Goal: Task Accomplishment & Management: Manage account settings

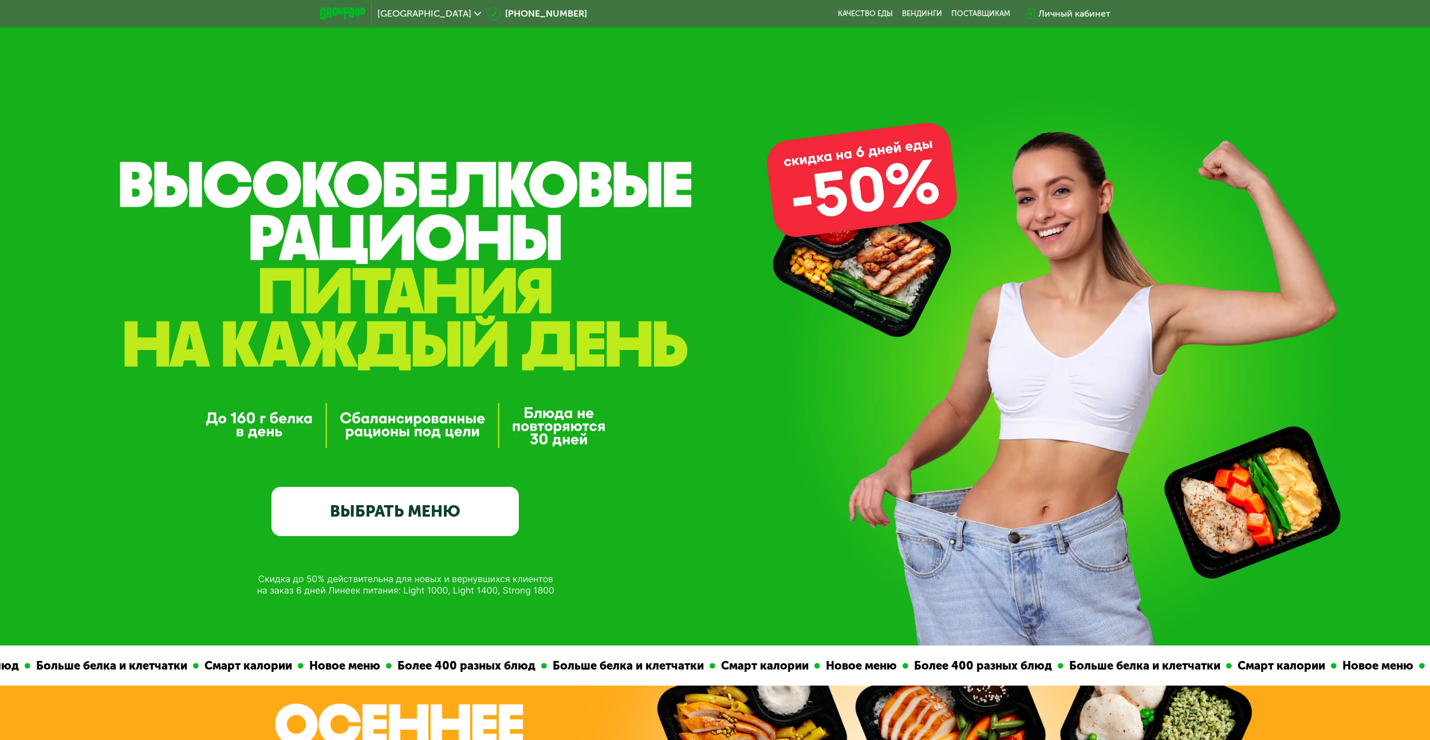
click at [1103, 15] on div "Личный кабинет" at bounding box center [1074, 14] width 72 height 14
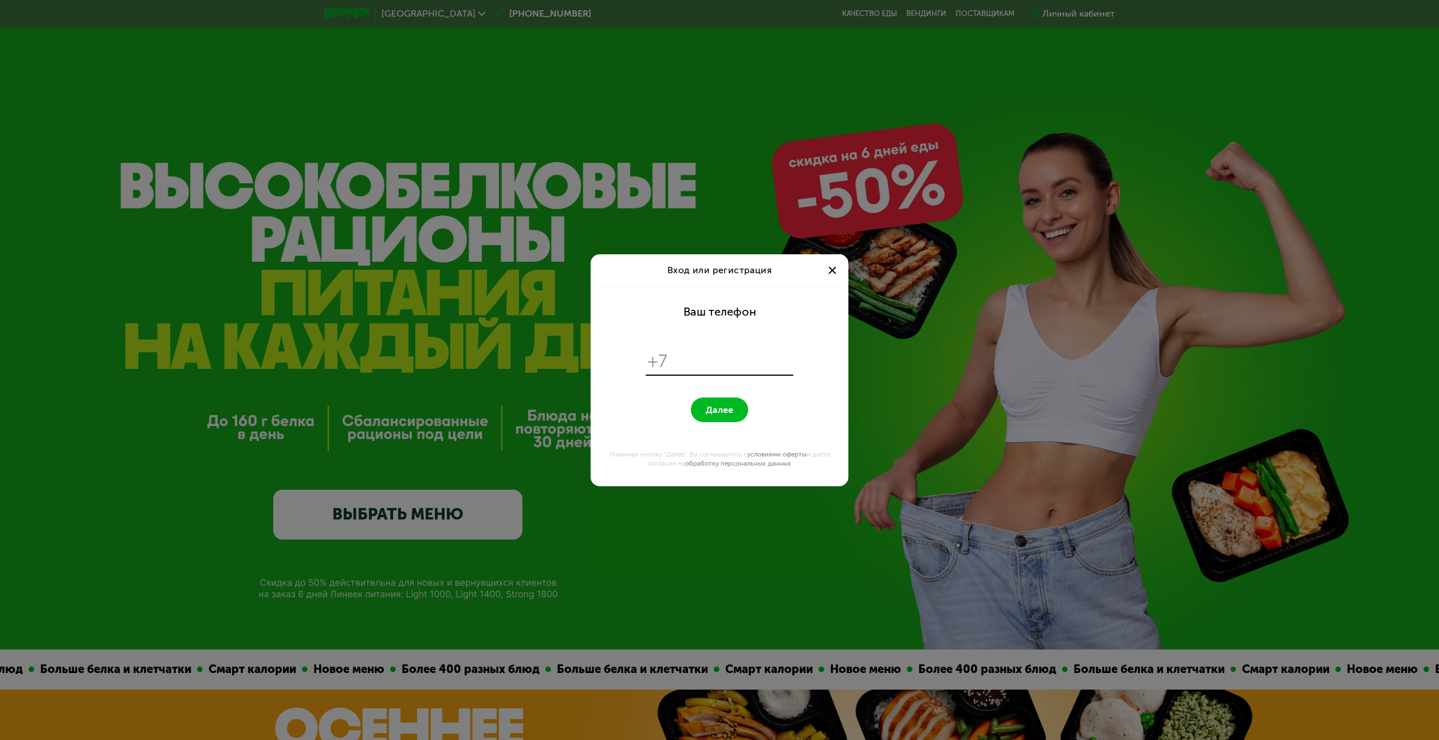
type input "**********"
click at [718, 408] on span "Далее" at bounding box center [719, 409] width 27 height 11
drag, startPoint x: 673, startPoint y: 358, endPoint x: 865, endPoint y: 350, distance: 191.4
click at [865, 350] on div "**********" at bounding box center [719, 370] width 1439 height 740
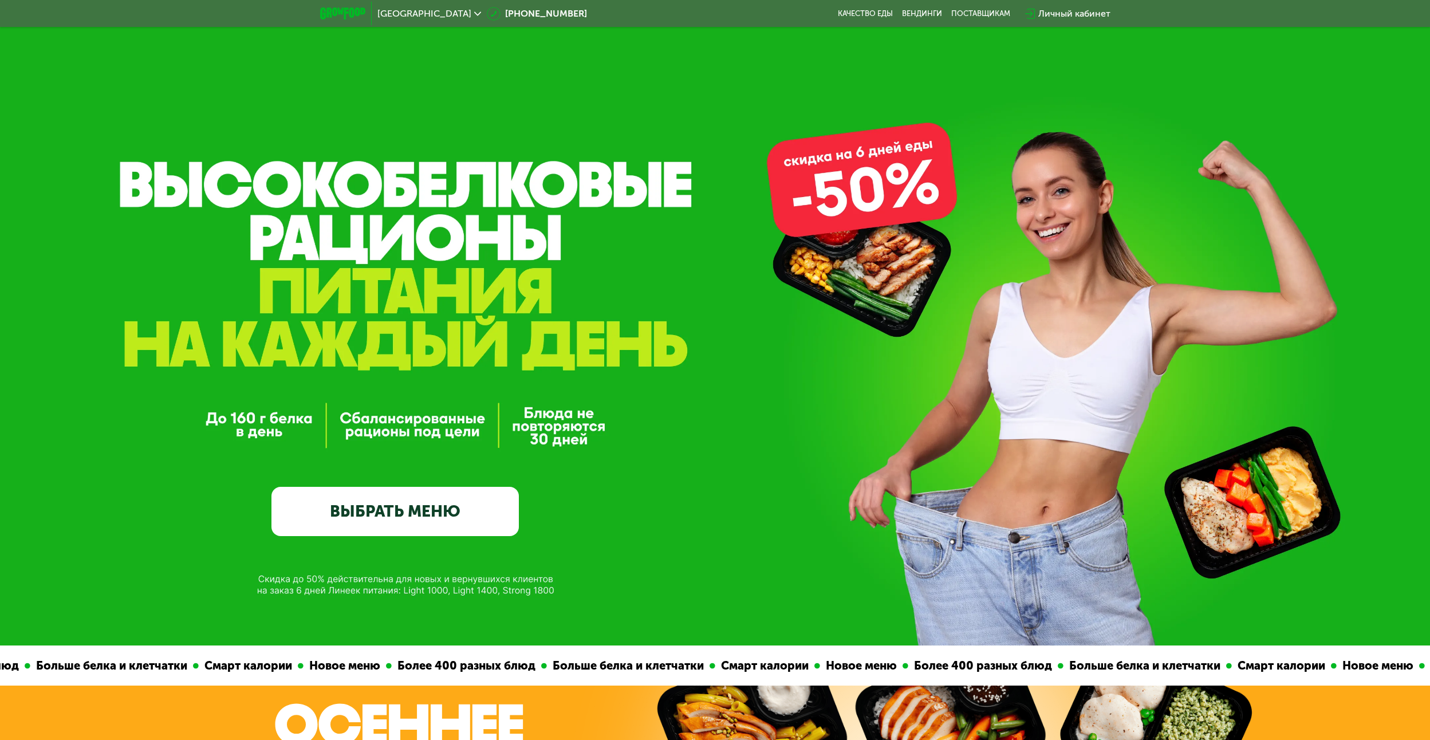
click at [1062, 15] on div "Личный кабинет" at bounding box center [1074, 14] width 72 height 14
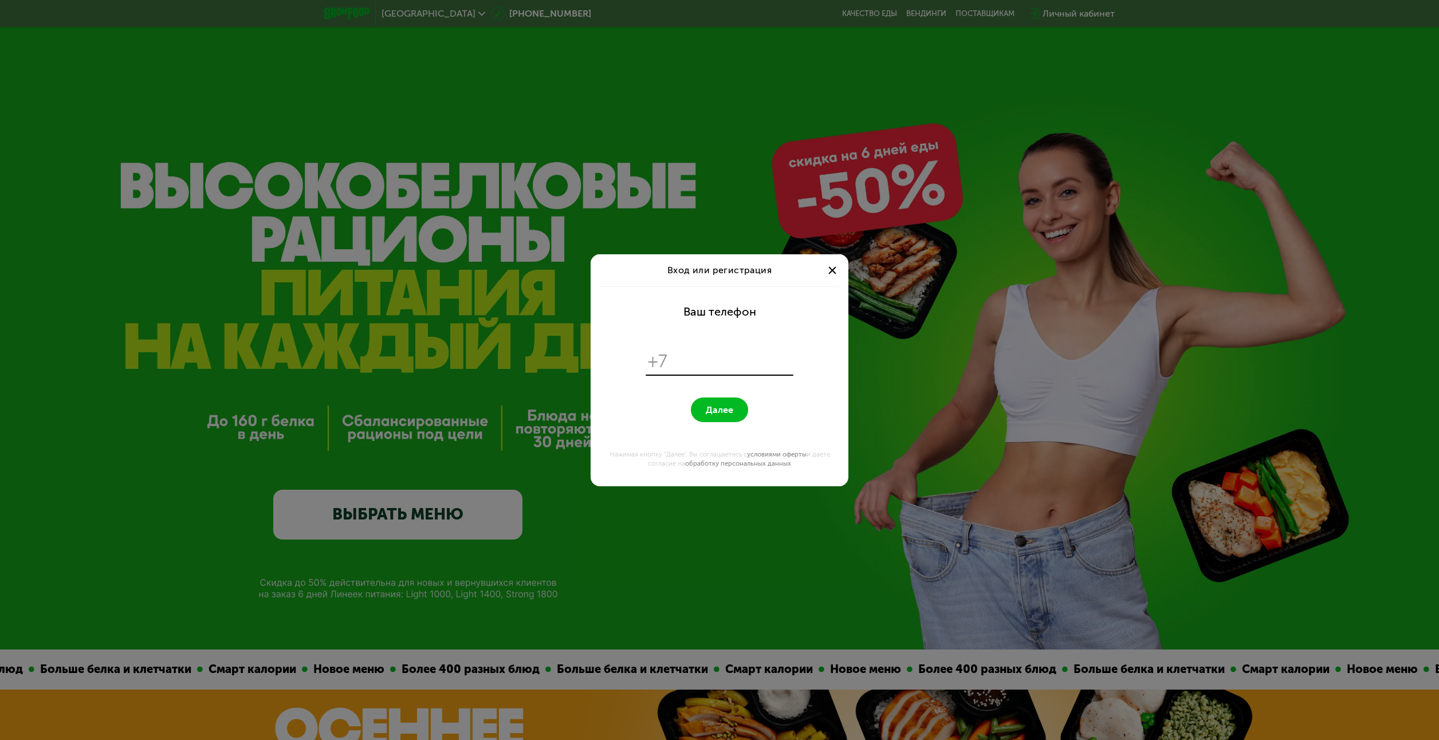
click at [748, 351] on input "tel" at bounding box center [731, 361] width 117 height 22
type input "**********"
click at [707, 411] on span "Далее" at bounding box center [719, 409] width 27 height 11
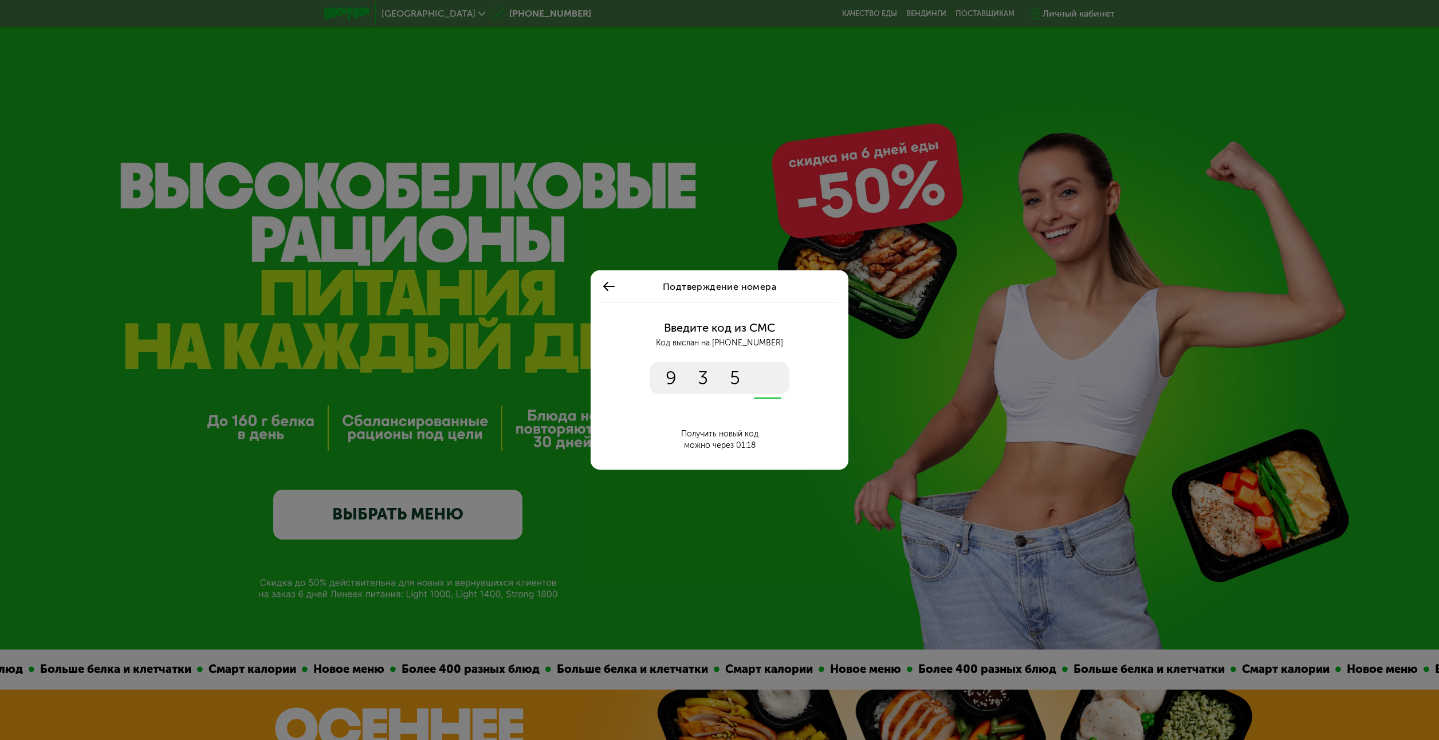
type input "****"
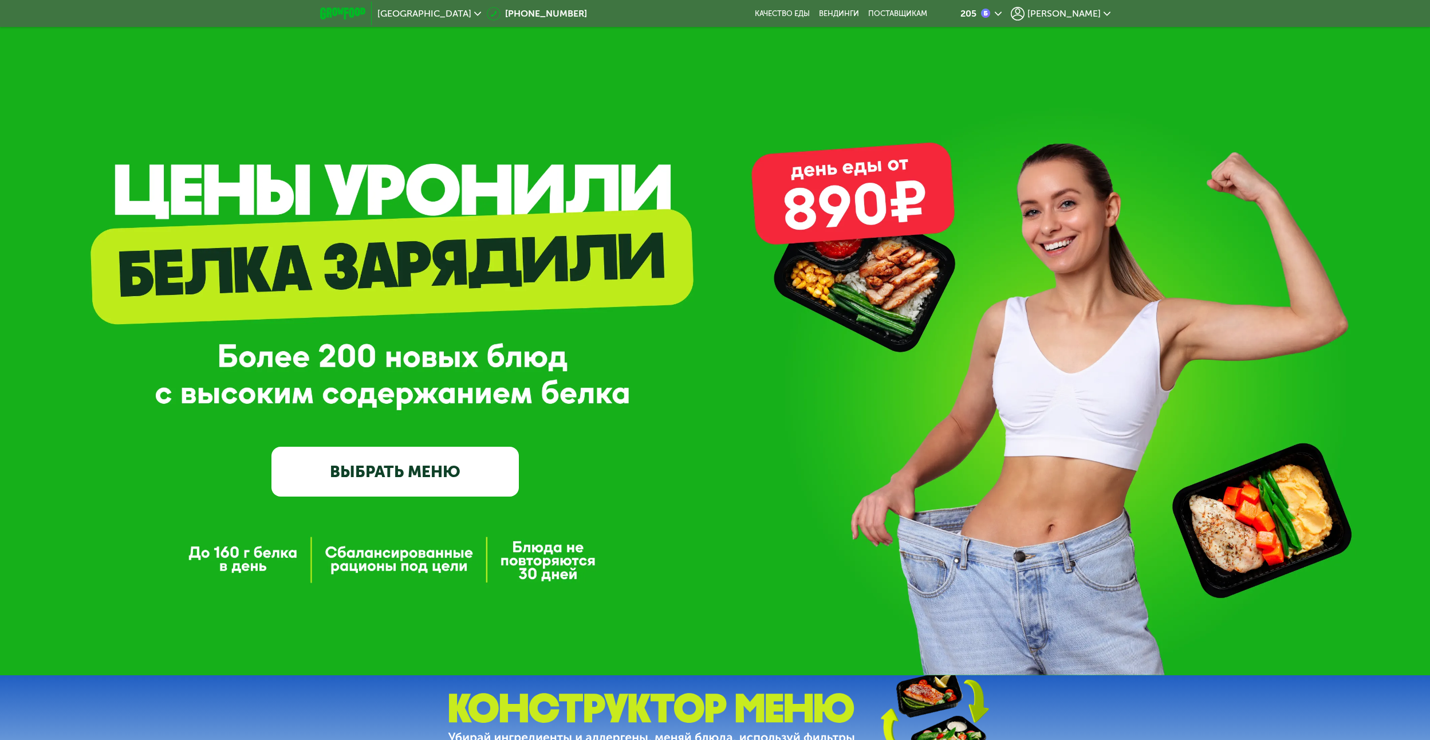
click at [1088, 17] on span "[PERSON_NAME]" at bounding box center [1063, 13] width 73 height 9
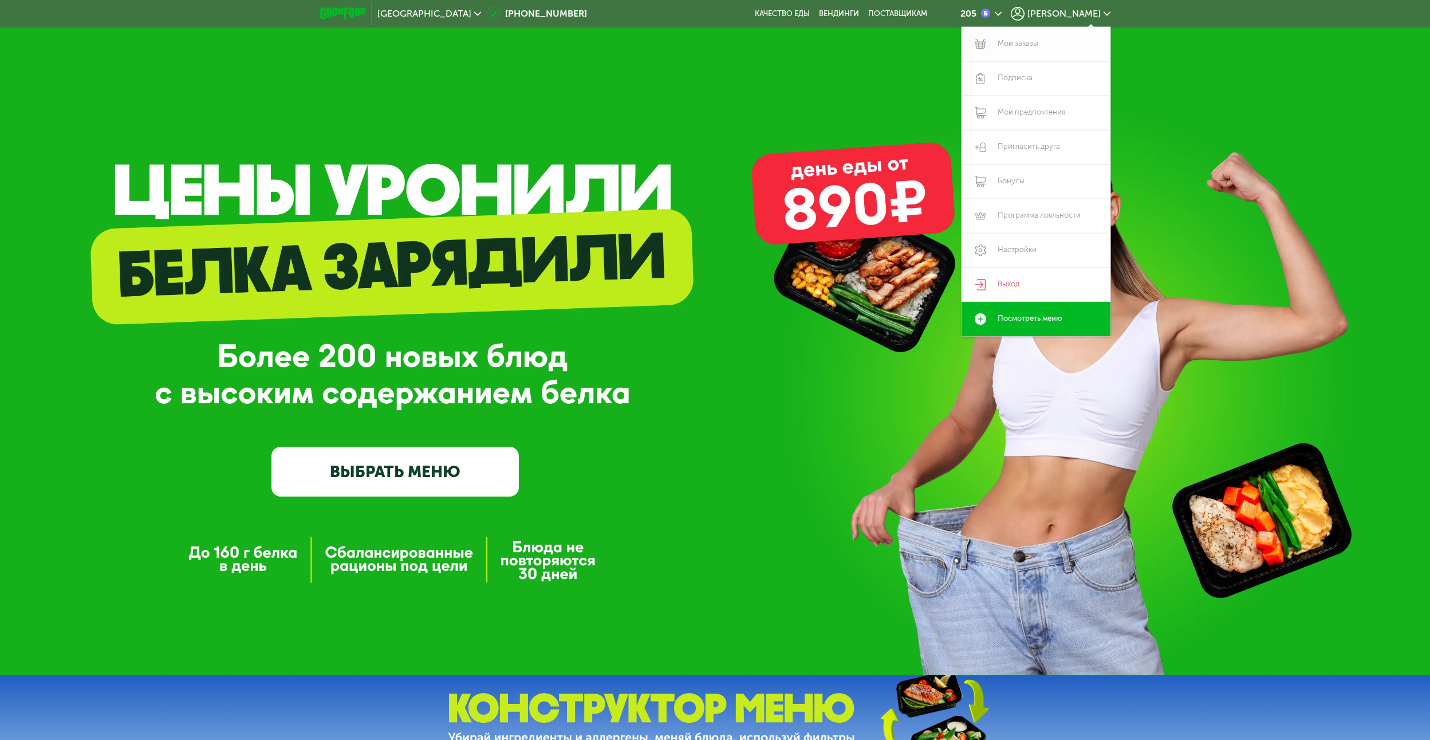
click at [1081, 44] on link "Мои заказы" at bounding box center [1036, 44] width 149 height 34
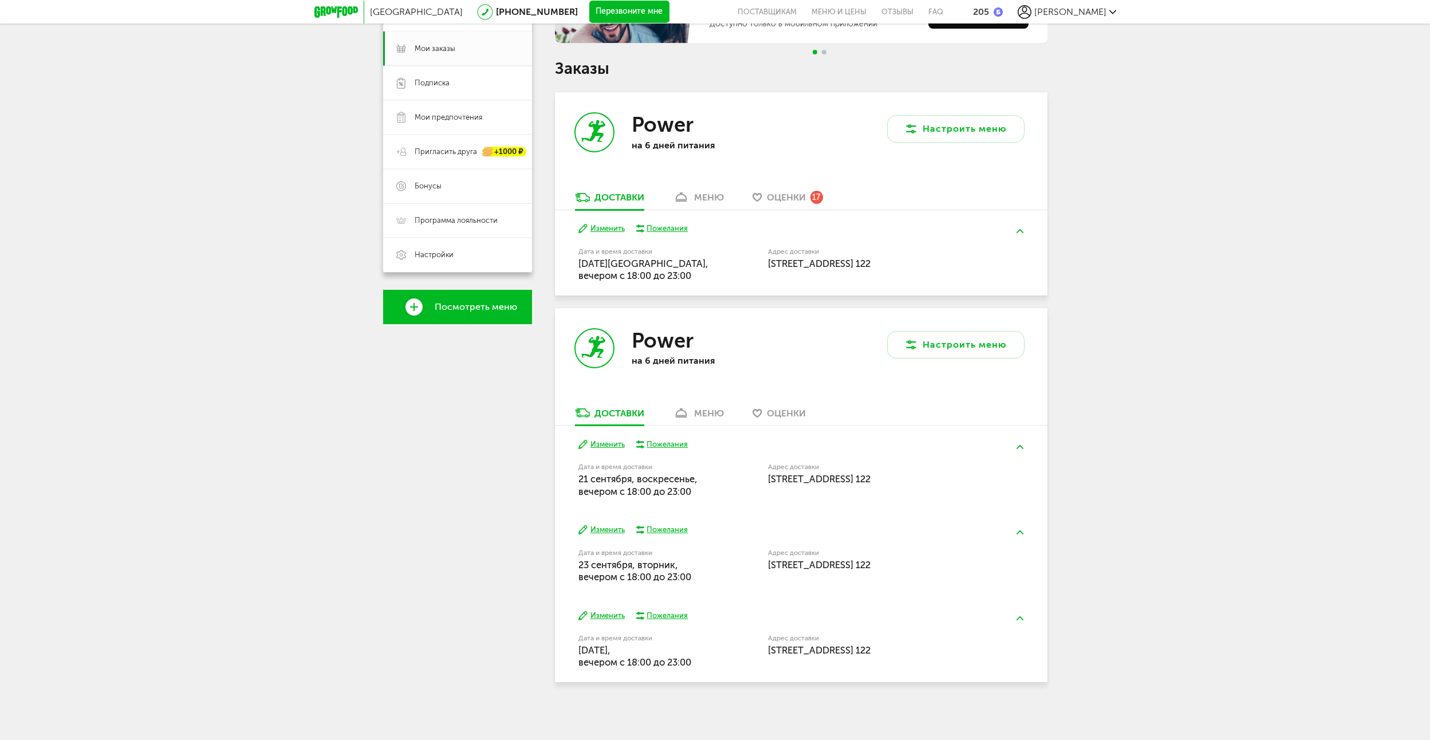
scroll to position [161, 0]
click at [696, 416] on div "меню" at bounding box center [709, 412] width 30 height 11
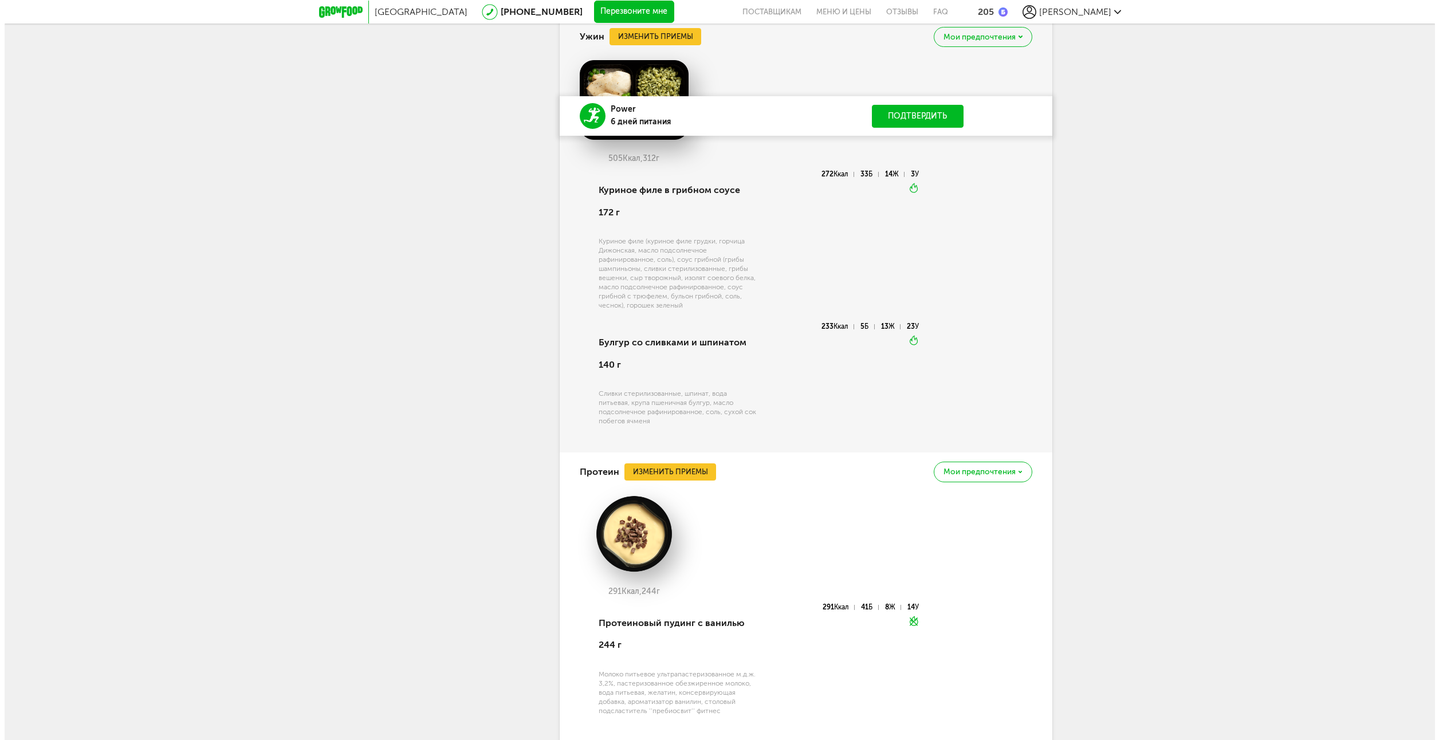
scroll to position [2412, 0]
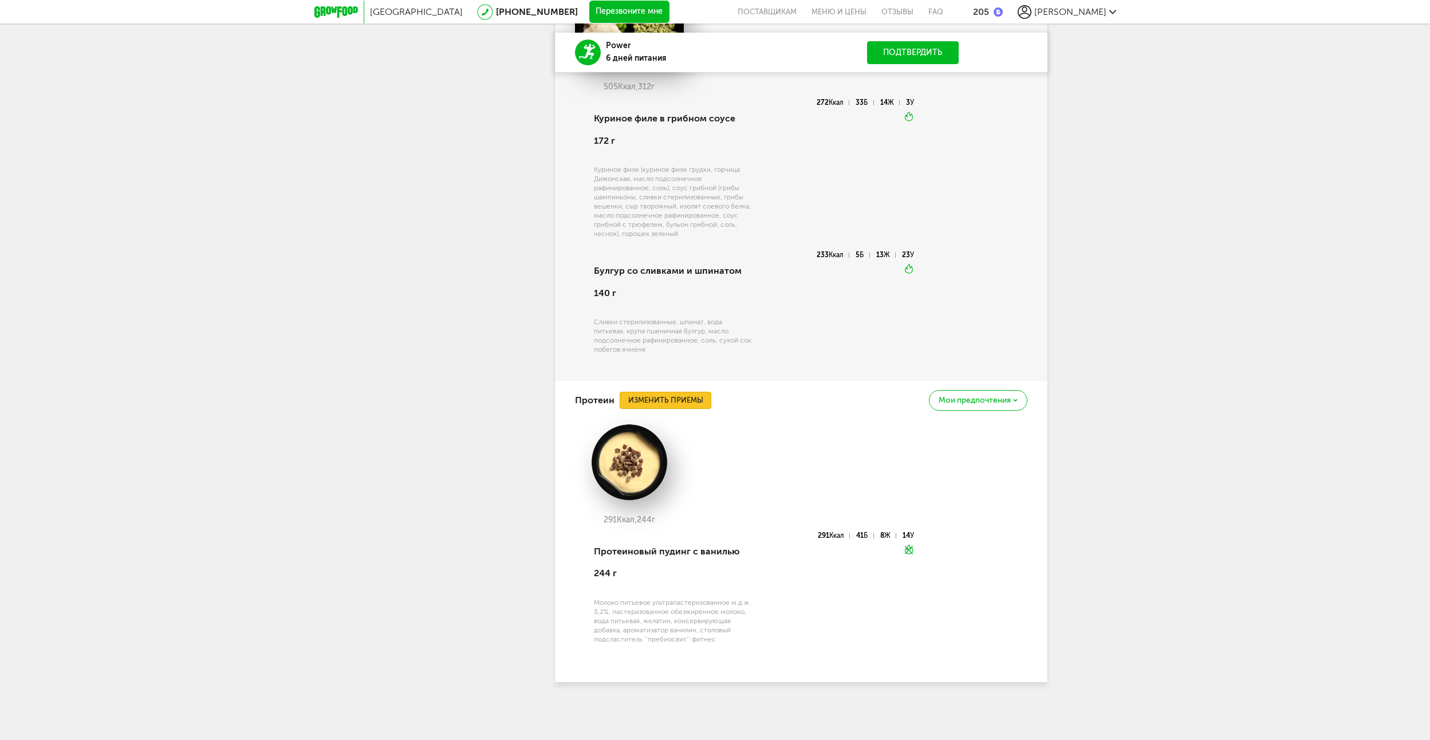
click at [687, 399] on button "Изменить приемы" at bounding box center [666, 400] width 92 height 17
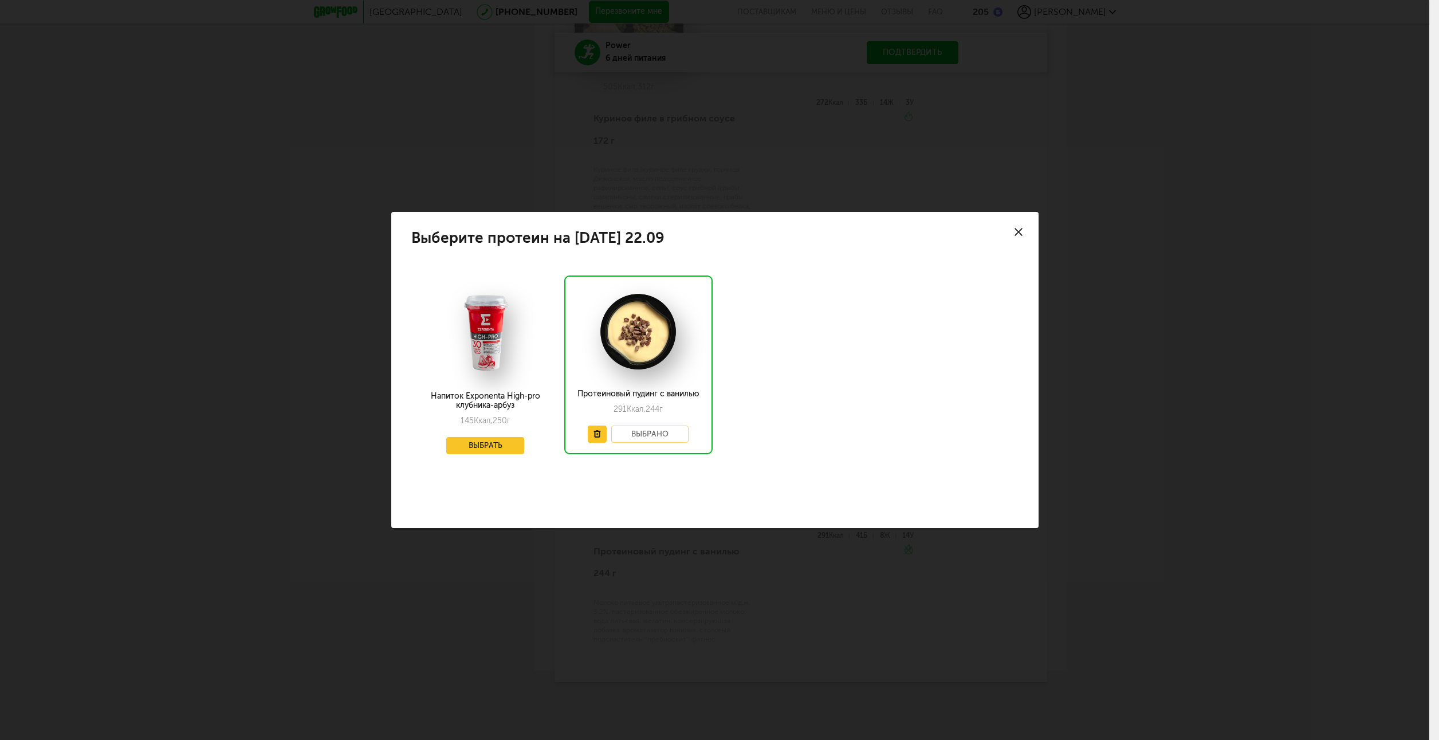
click at [1018, 229] on icon at bounding box center [1018, 232] width 8 height 8
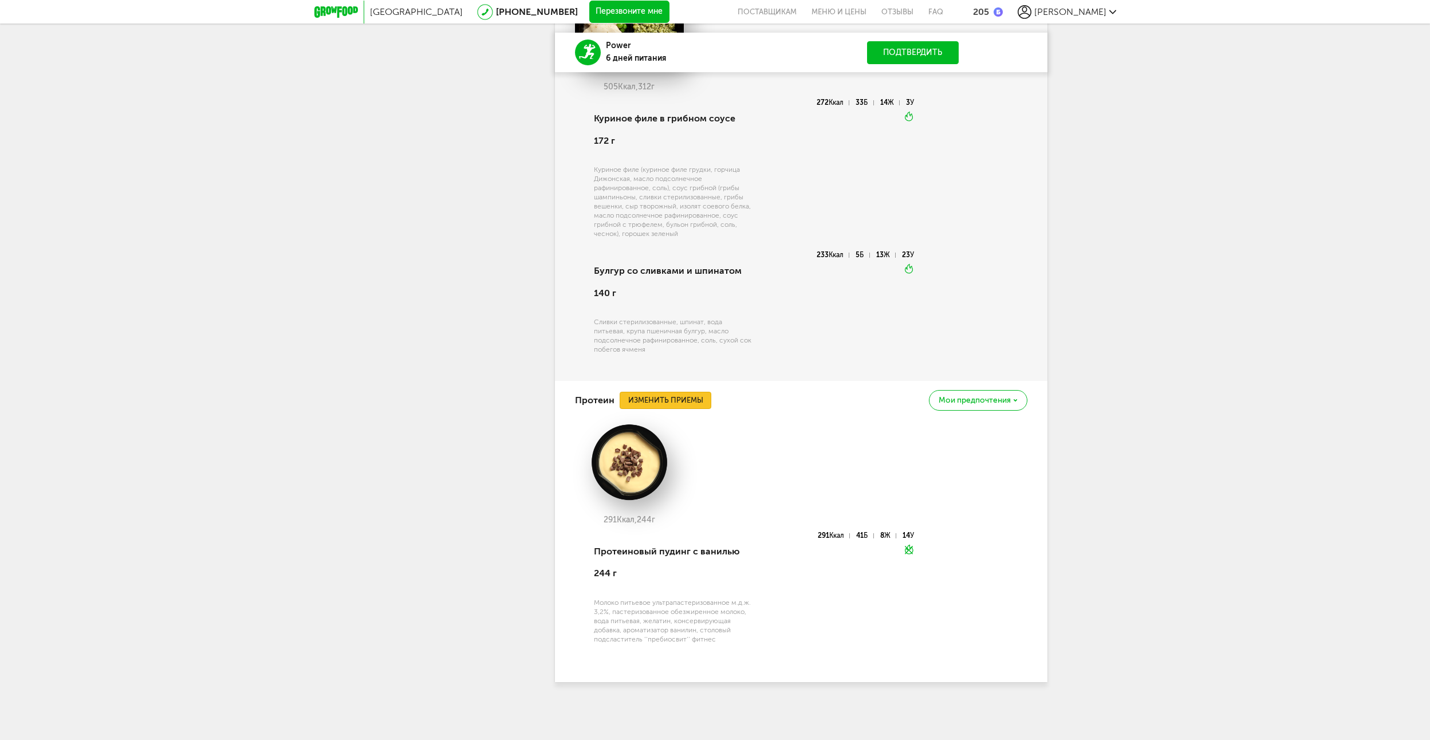
click at [699, 397] on button "Изменить приемы" at bounding box center [666, 400] width 92 height 17
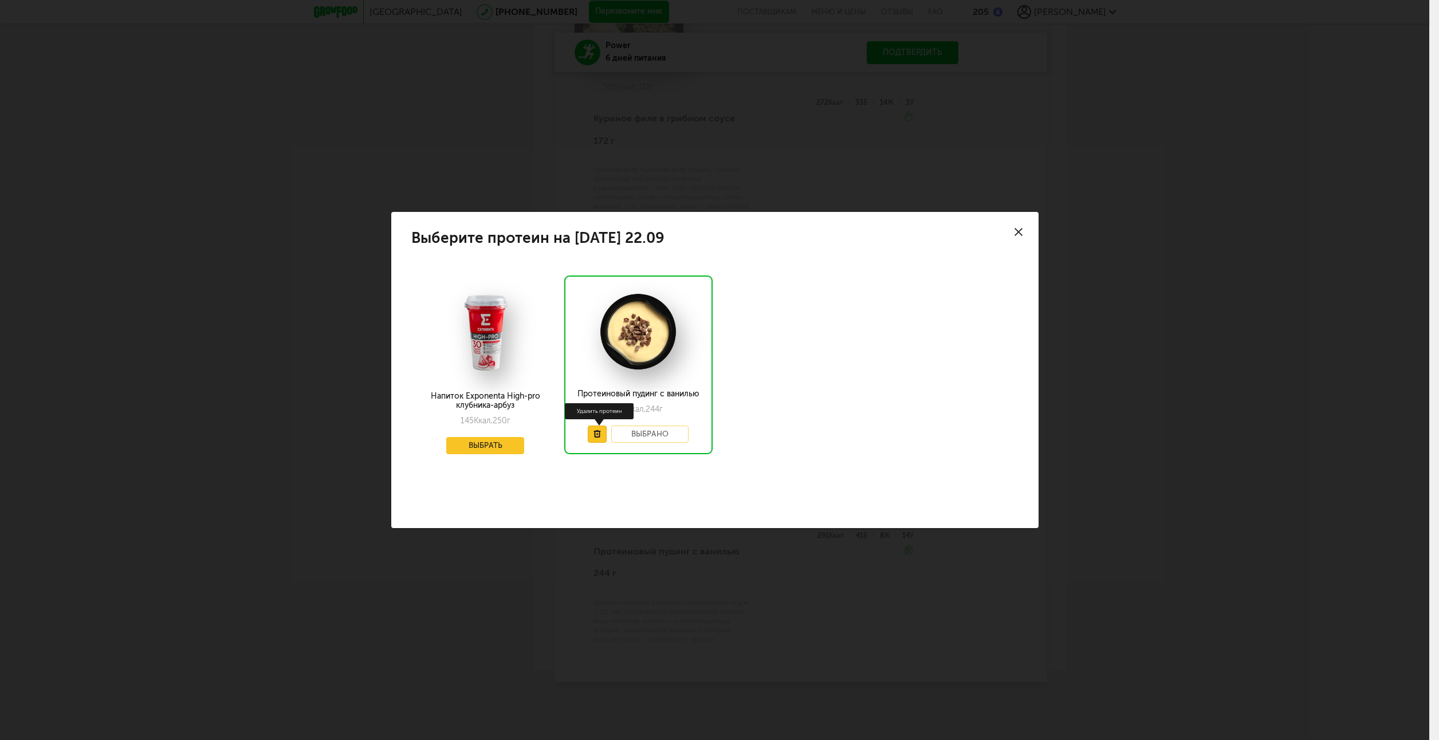
click at [597, 430] on icon at bounding box center [596, 433] width 7 height 7
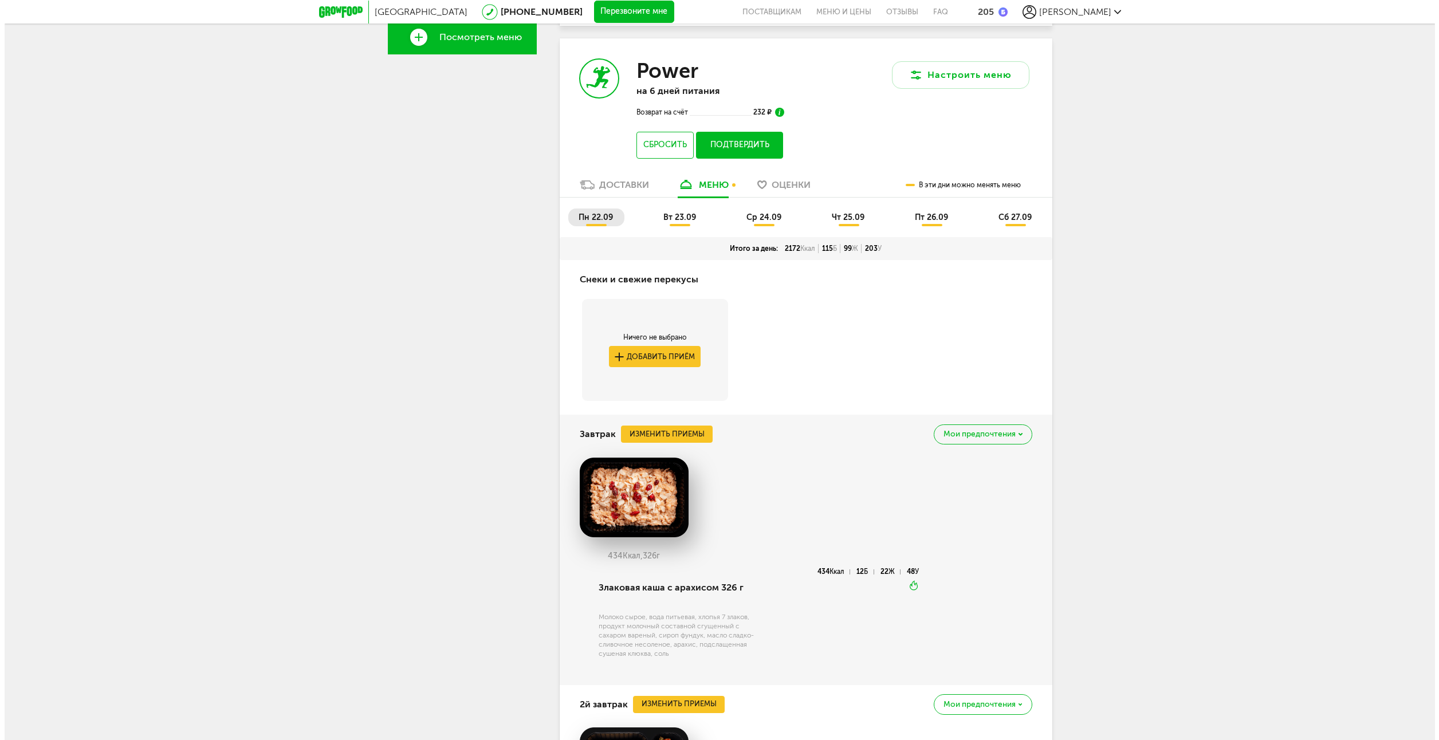
scroll to position [430, 0]
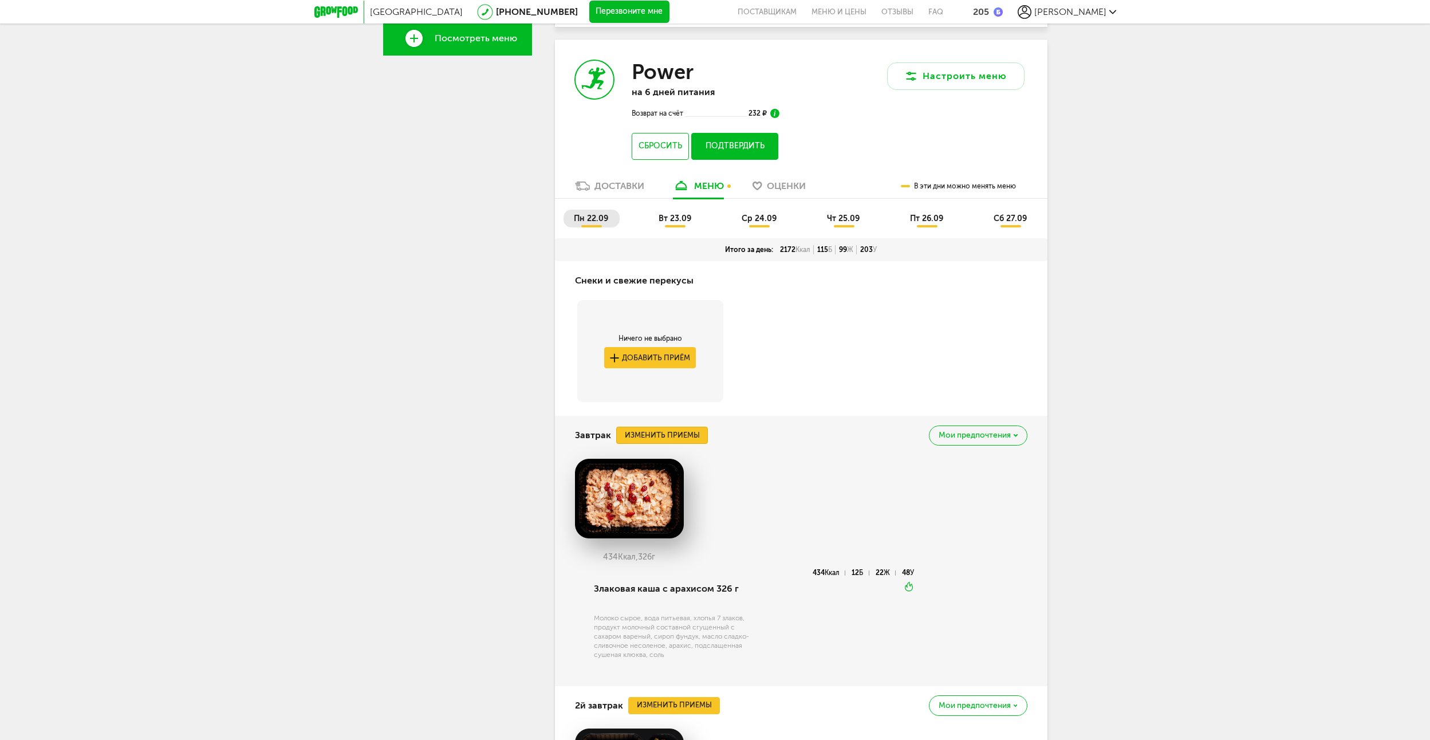
click at [657, 432] on button "Изменить приемы" at bounding box center [662, 435] width 92 height 17
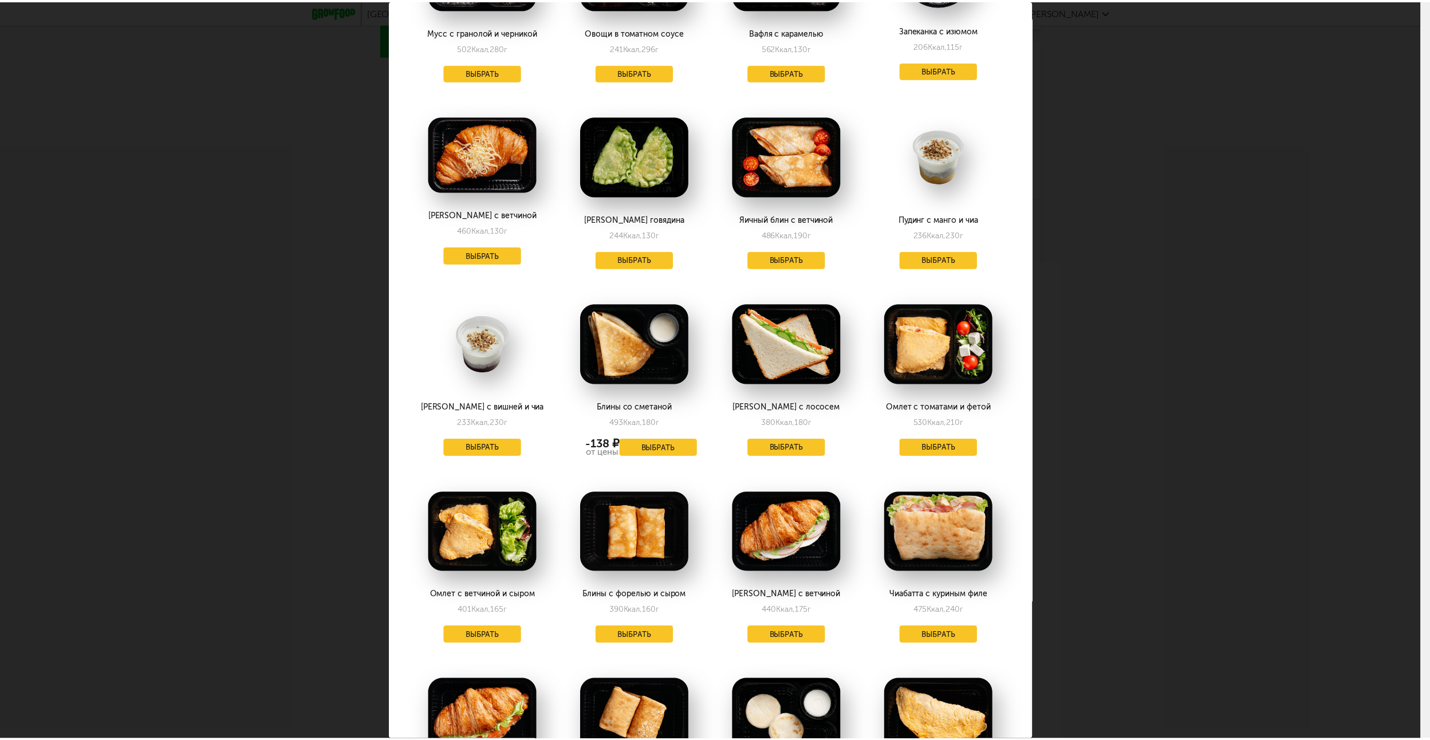
scroll to position [744, 0]
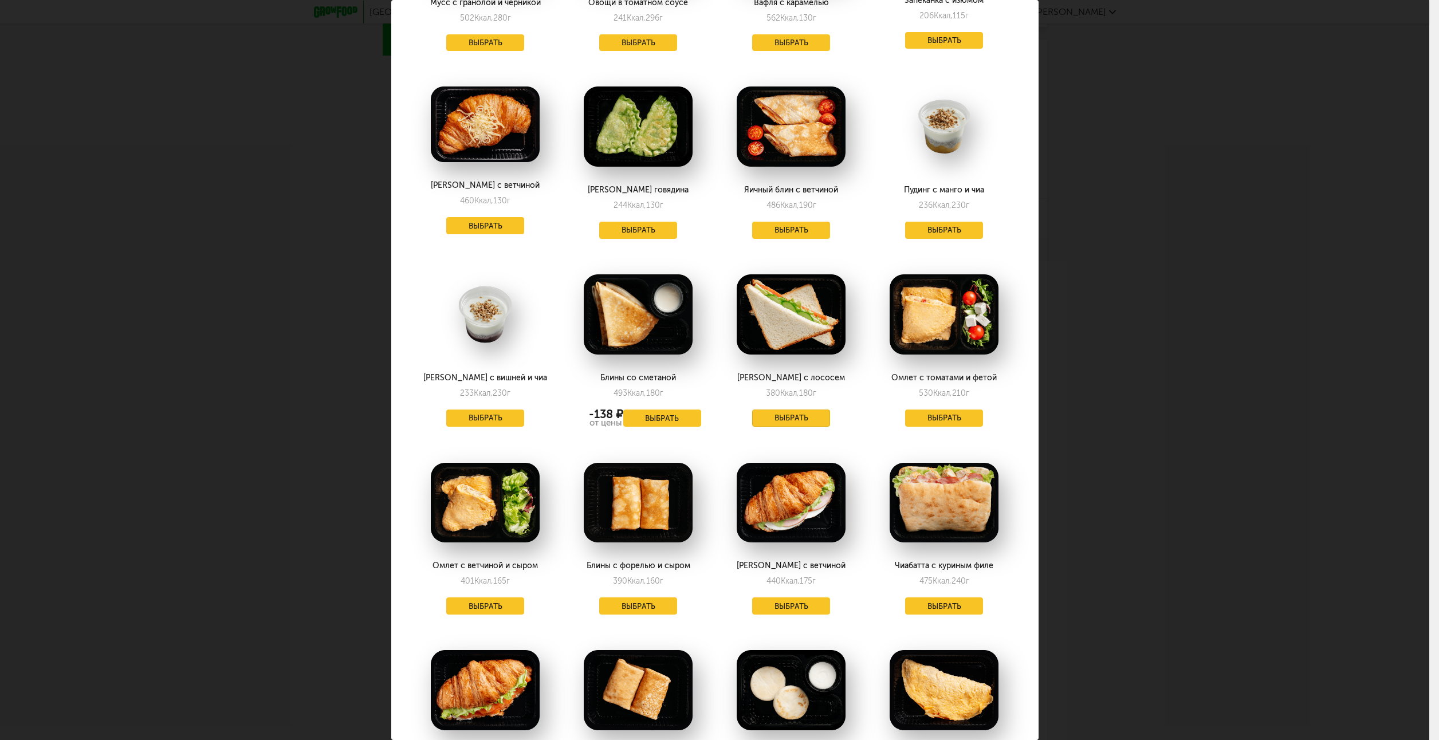
click at [806, 420] on button "Выбрать" at bounding box center [791, 417] width 78 height 17
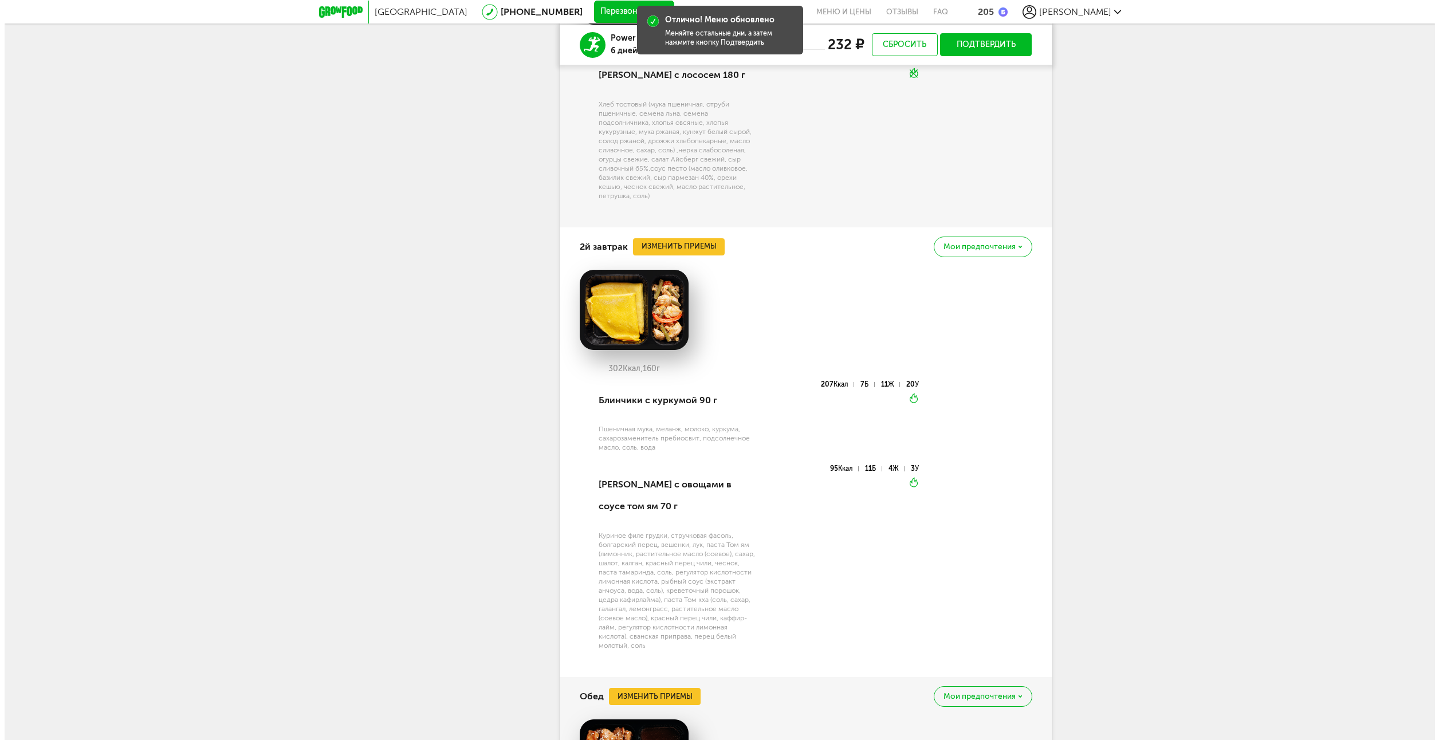
scroll to position [945, 0]
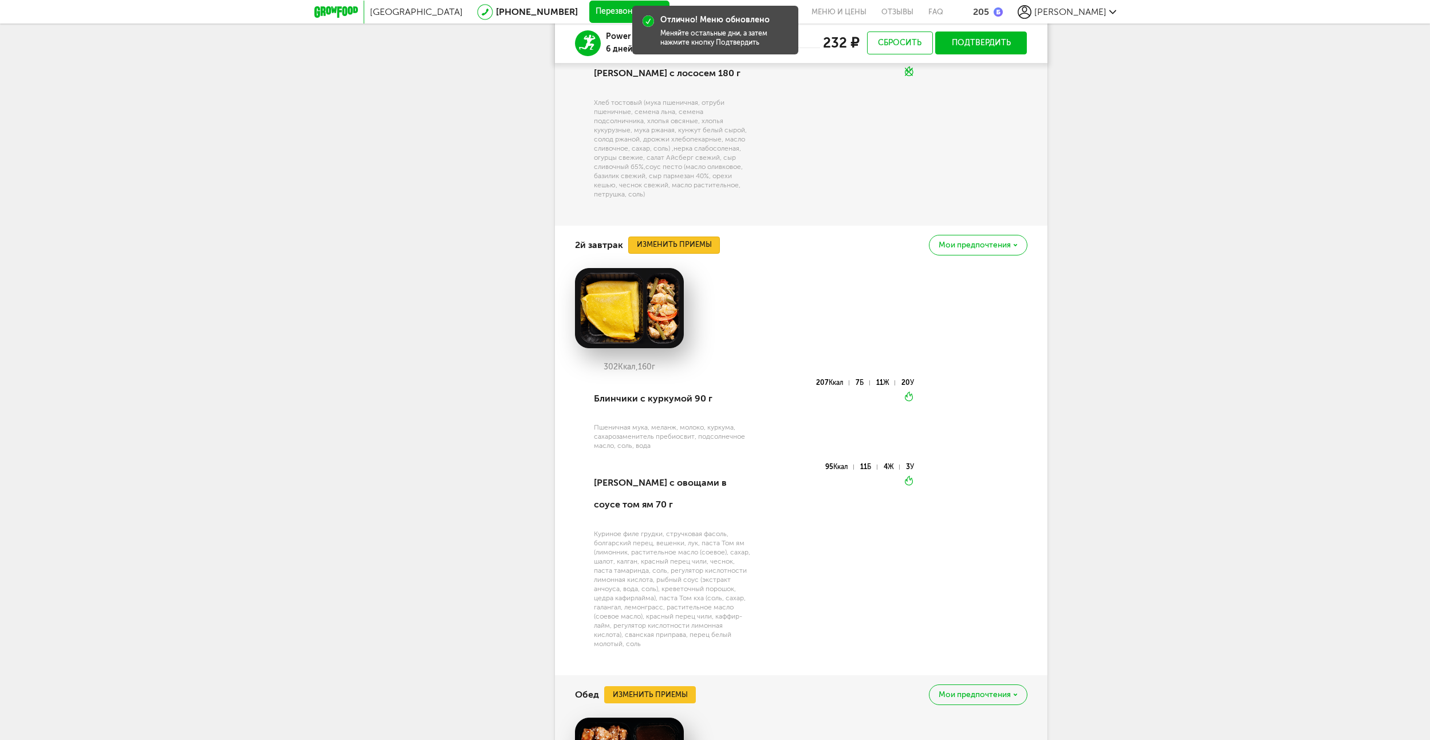
click at [714, 247] on button "Изменить приемы" at bounding box center [674, 245] width 92 height 17
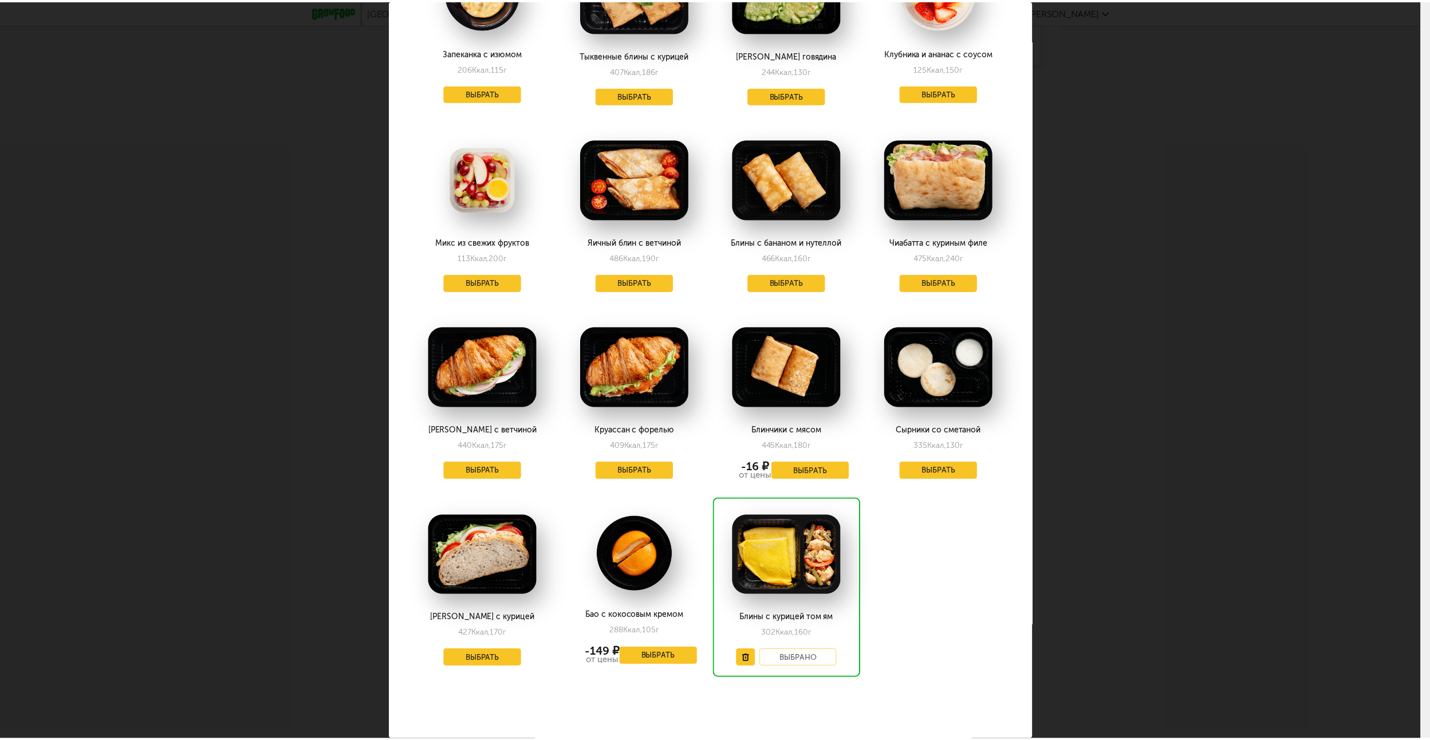
scroll to position [702, 0]
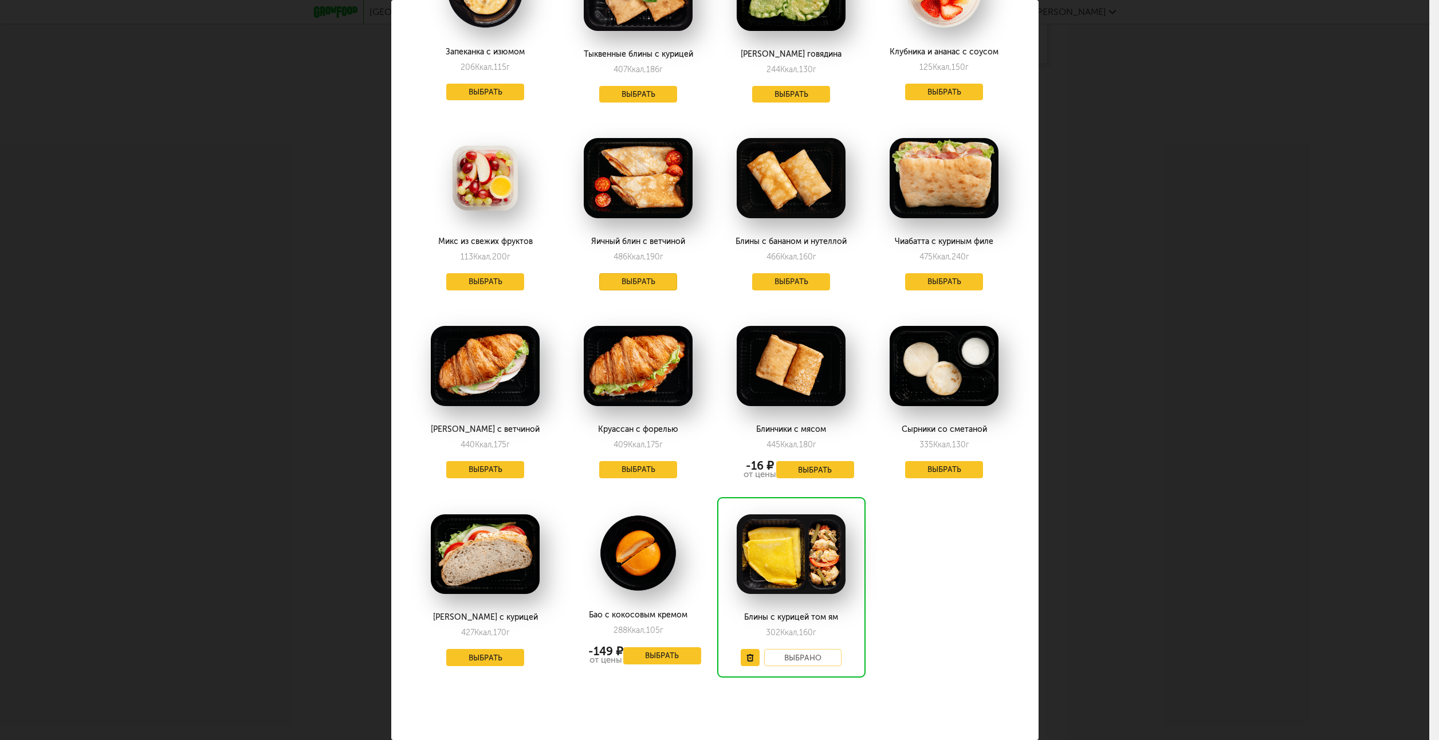
click at [658, 275] on button "Выбрать" at bounding box center [638, 281] width 78 height 17
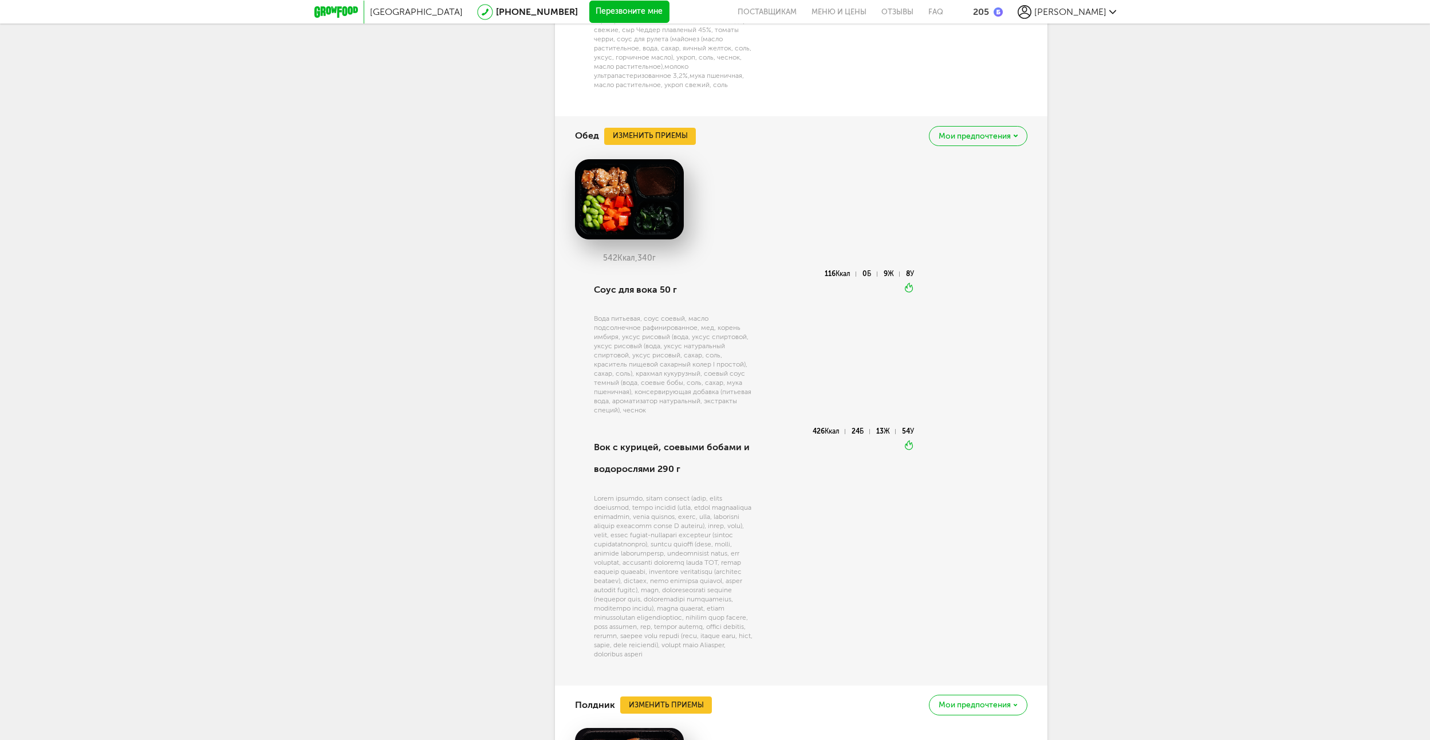
scroll to position [1346, 0]
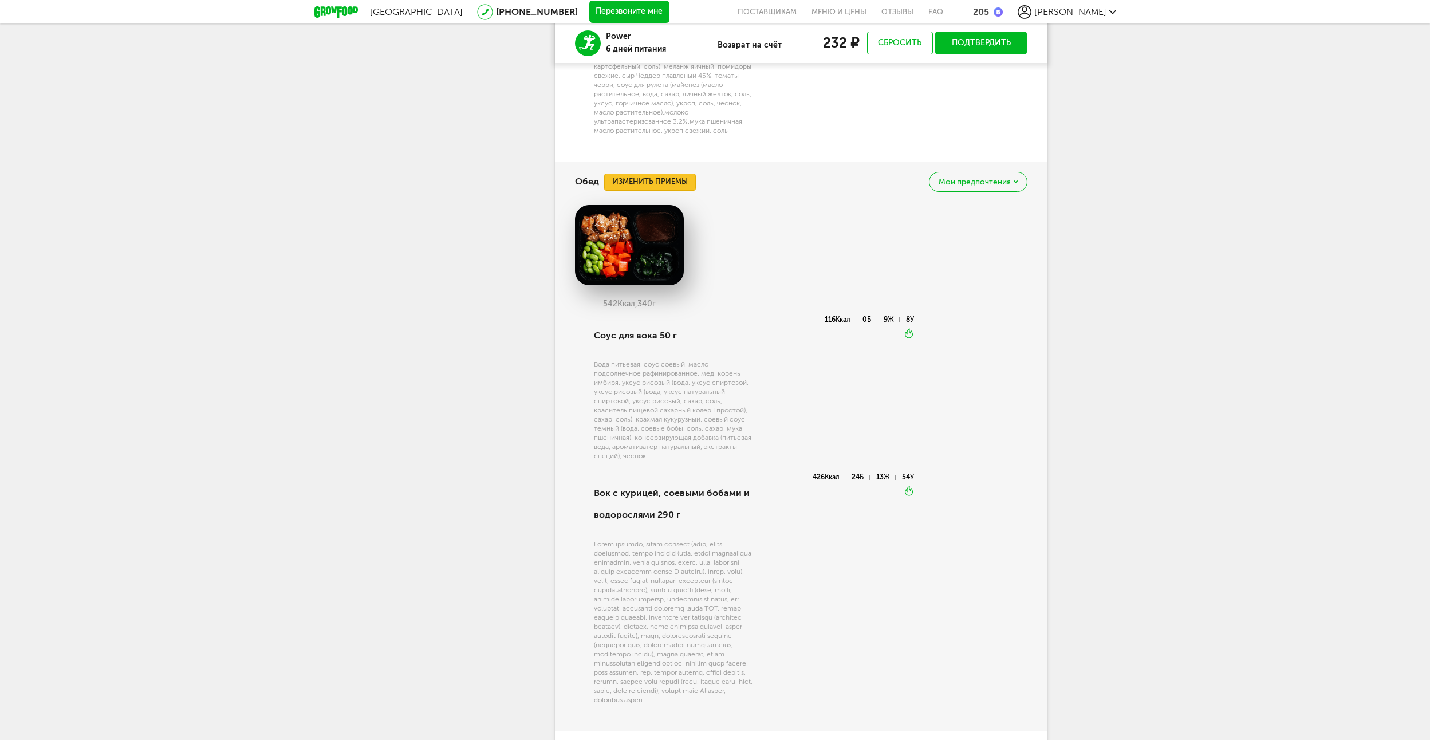
click at [687, 179] on button "Изменить приемы" at bounding box center [650, 182] width 92 height 17
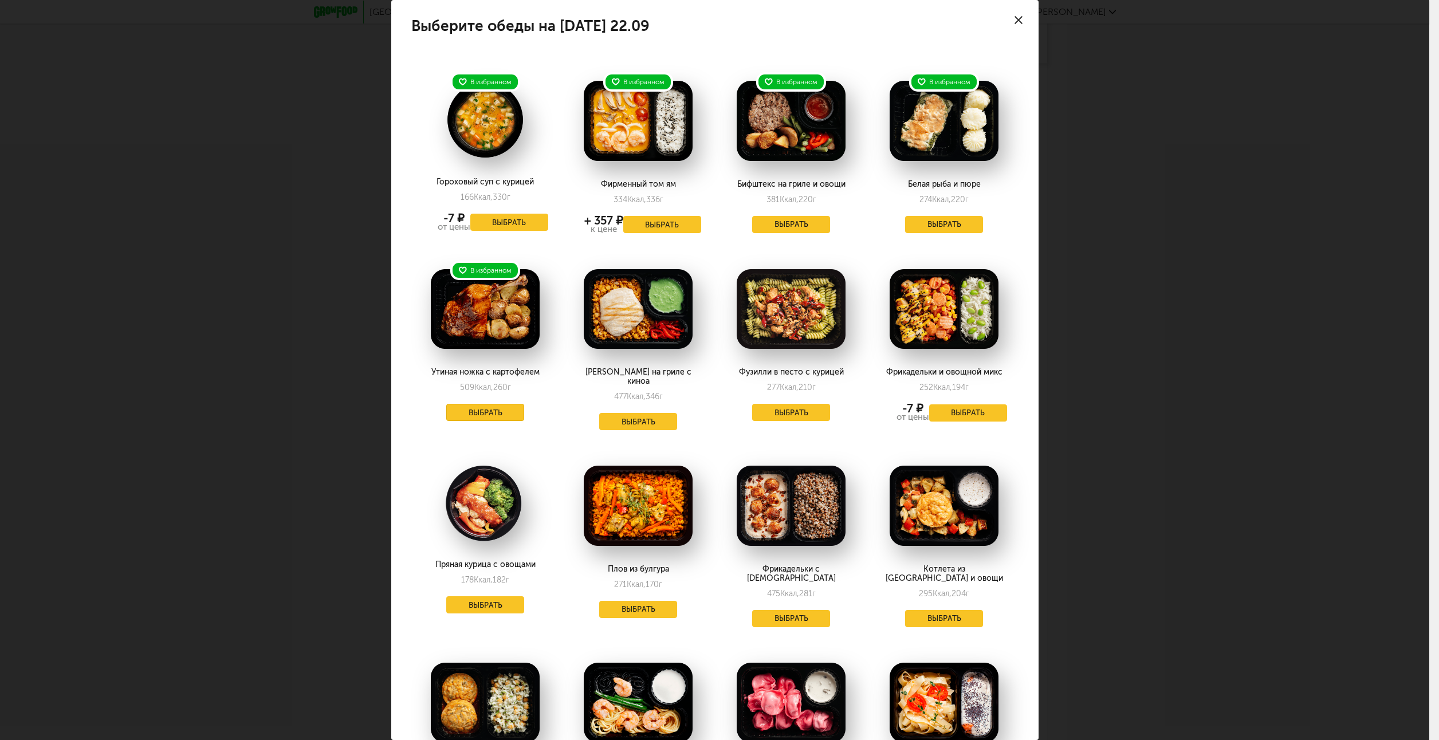
click at [472, 417] on button "Выбрать" at bounding box center [485, 412] width 78 height 17
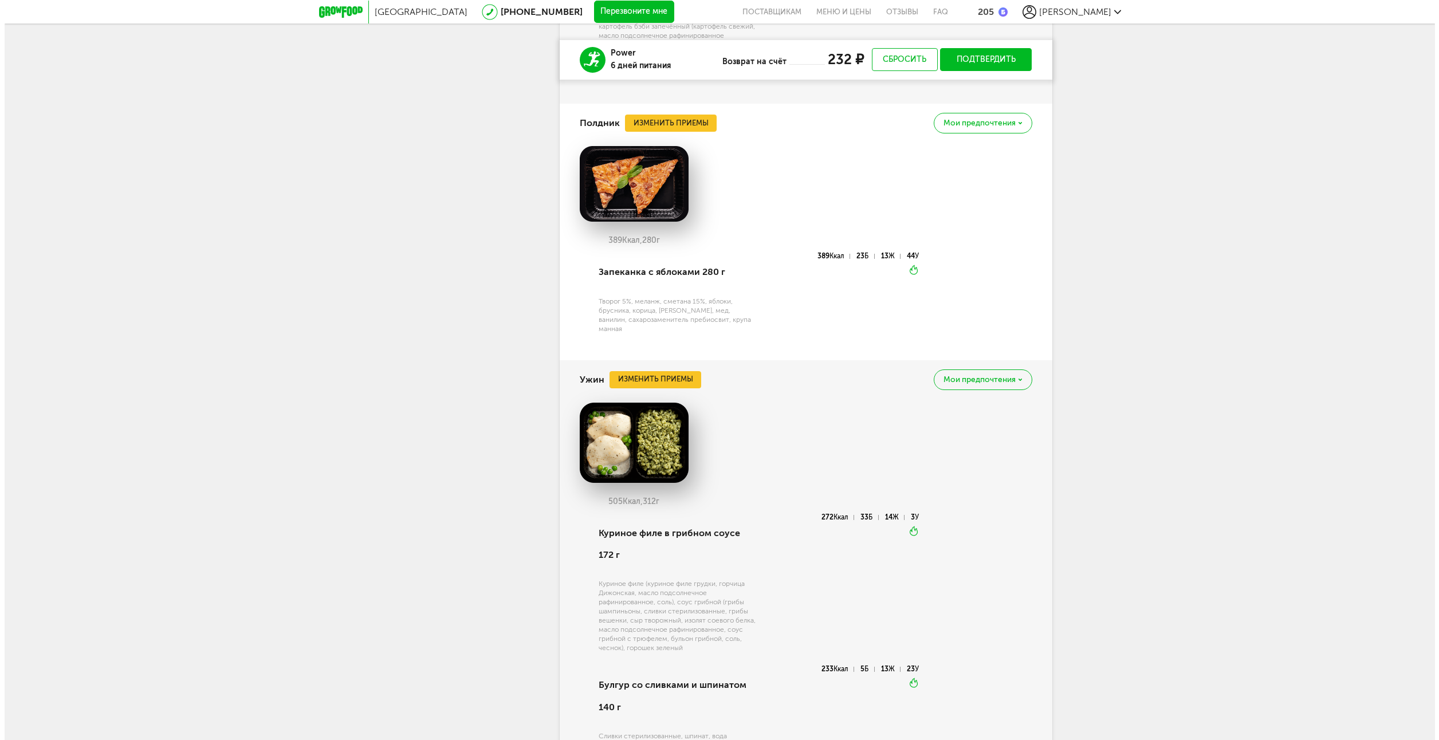
scroll to position [1804, 0]
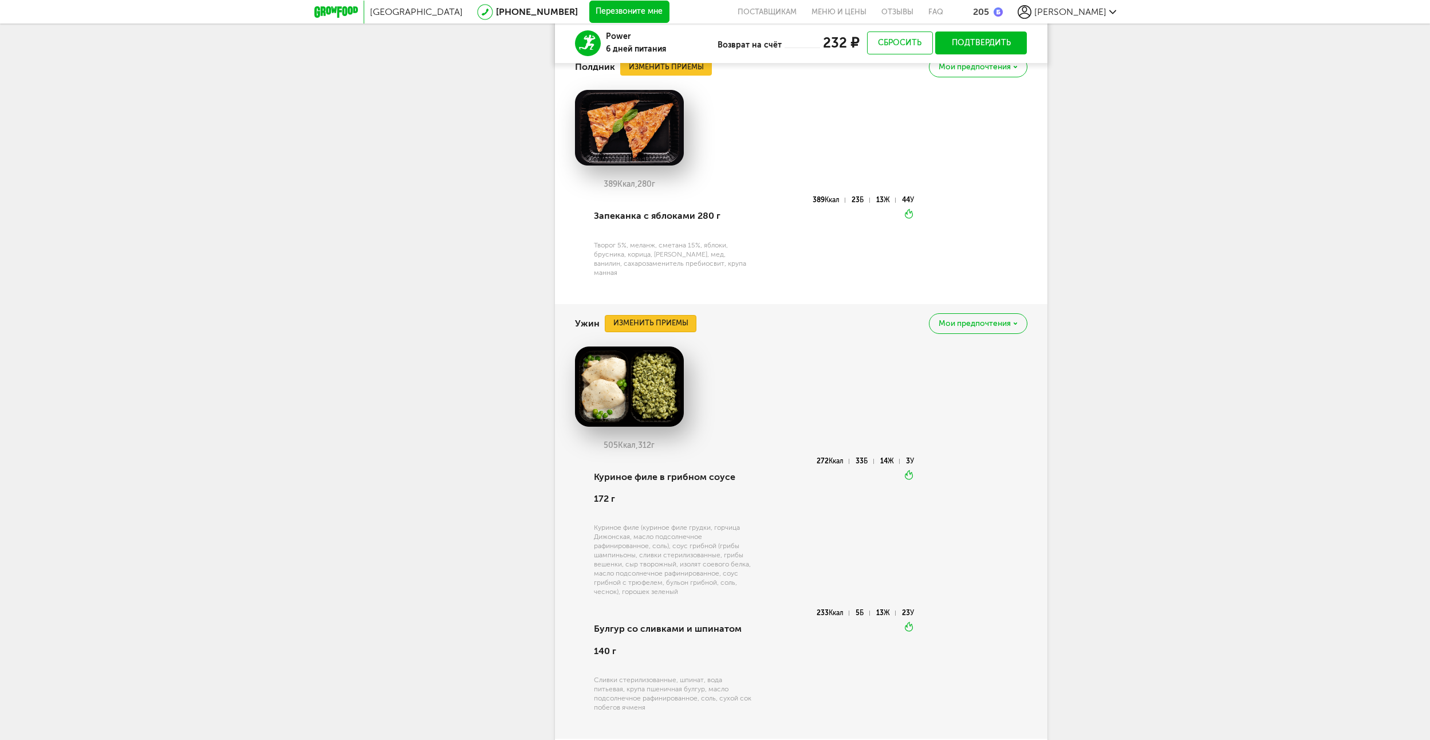
click at [651, 315] on button "Изменить приемы" at bounding box center [651, 323] width 92 height 17
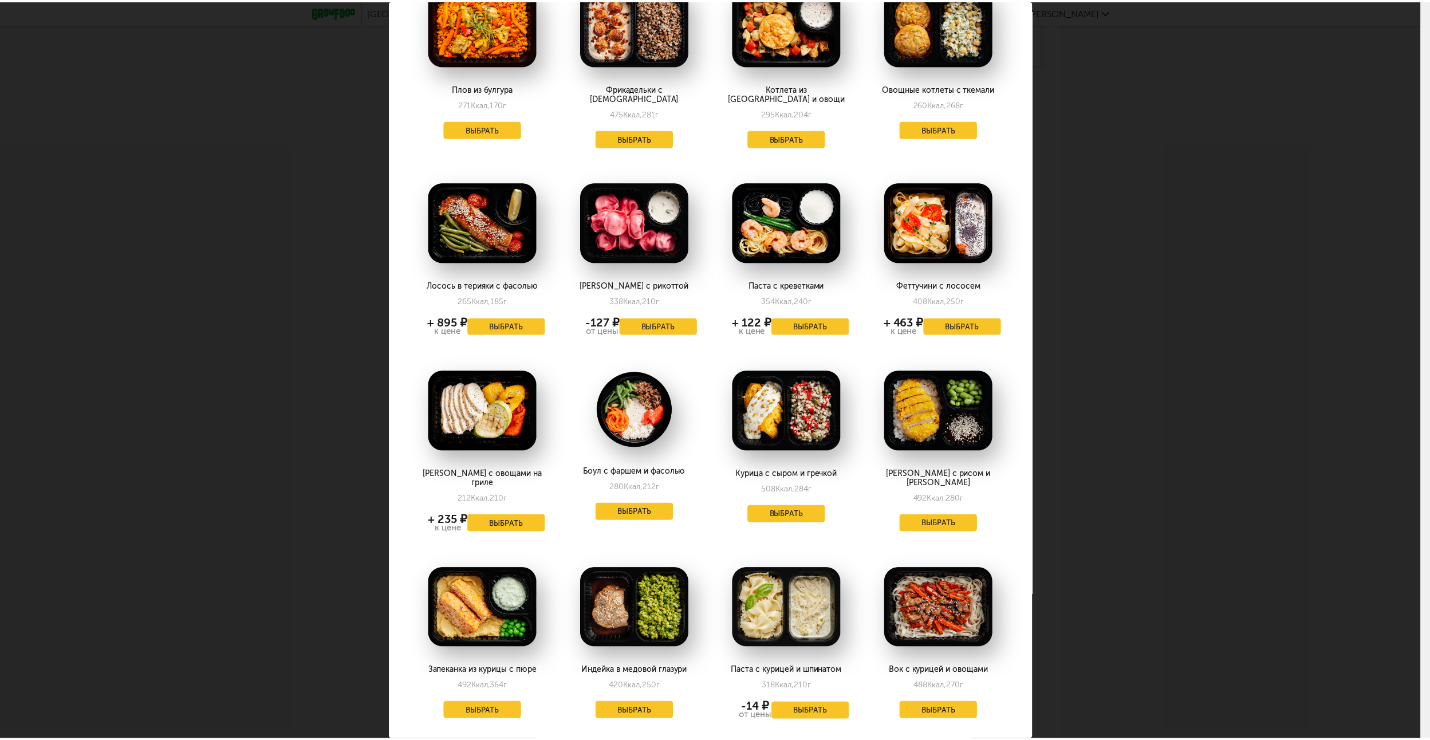
scroll to position [172, 0]
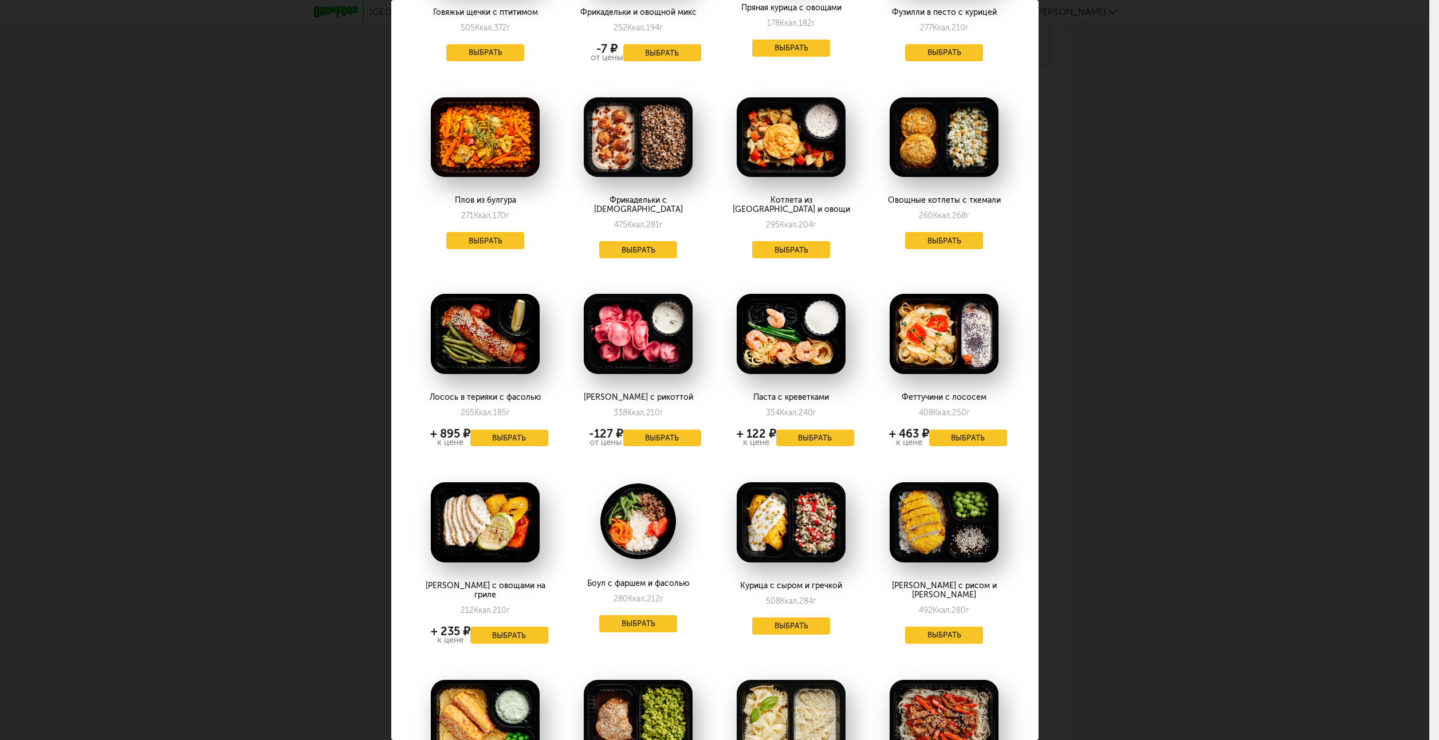
click at [1184, 291] on div "Выберите ужины на [DATE] 22.09 Говяжьи щечки с птитимом 505 Ккал, 372 г Выбрать…" at bounding box center [714, 370] width 1429 height 740
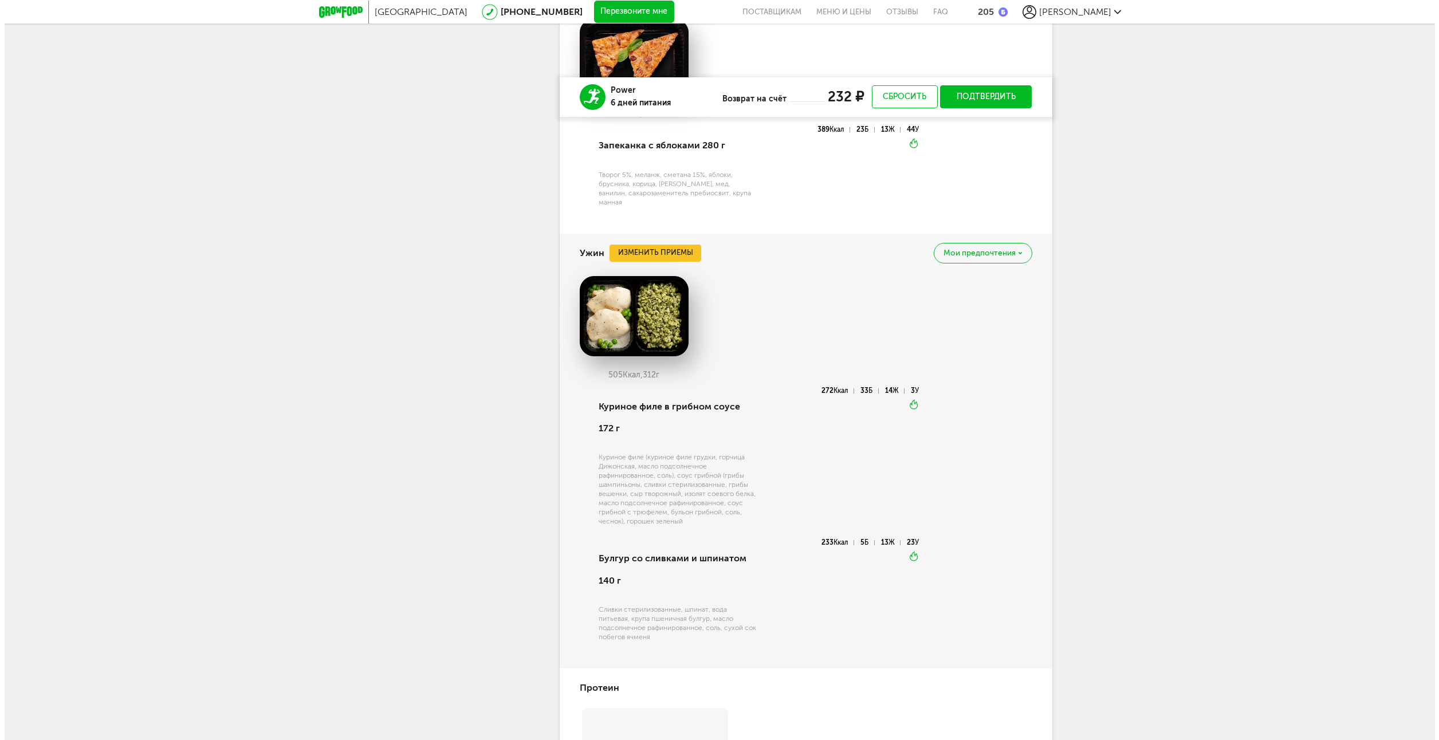
scroll to position [1846, 0]
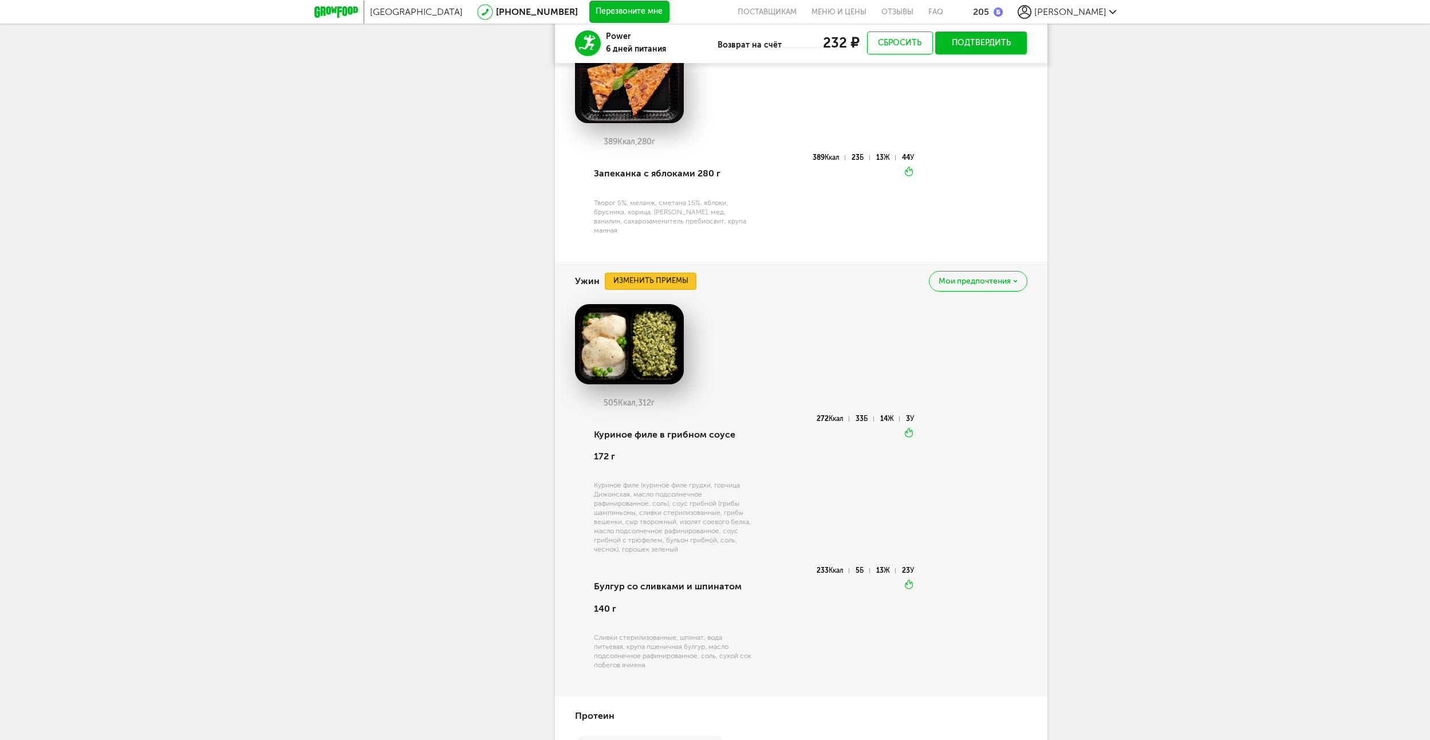
click at [672, 273] on button "Изменить приемы" at bounding box center [651, 281] width 92 height 17
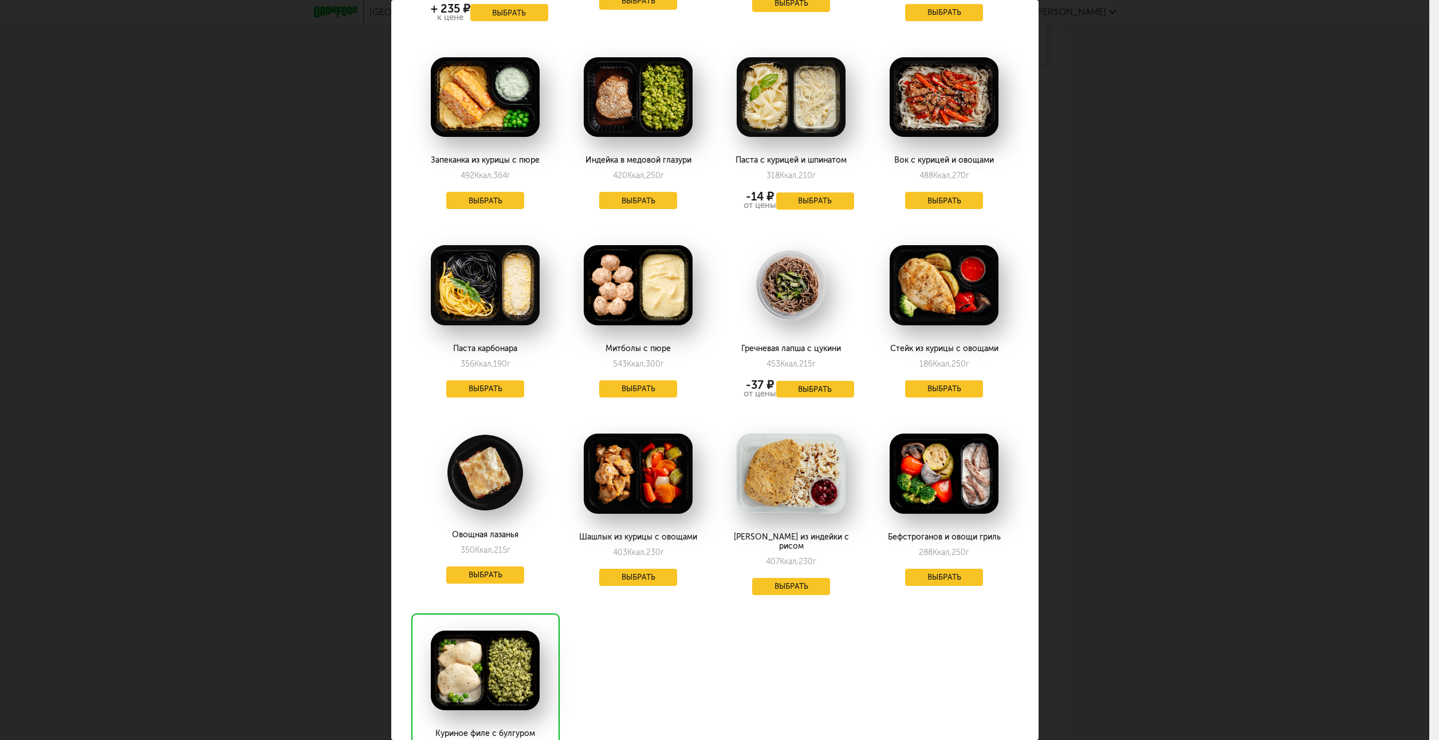
scroll to position [892, 0]
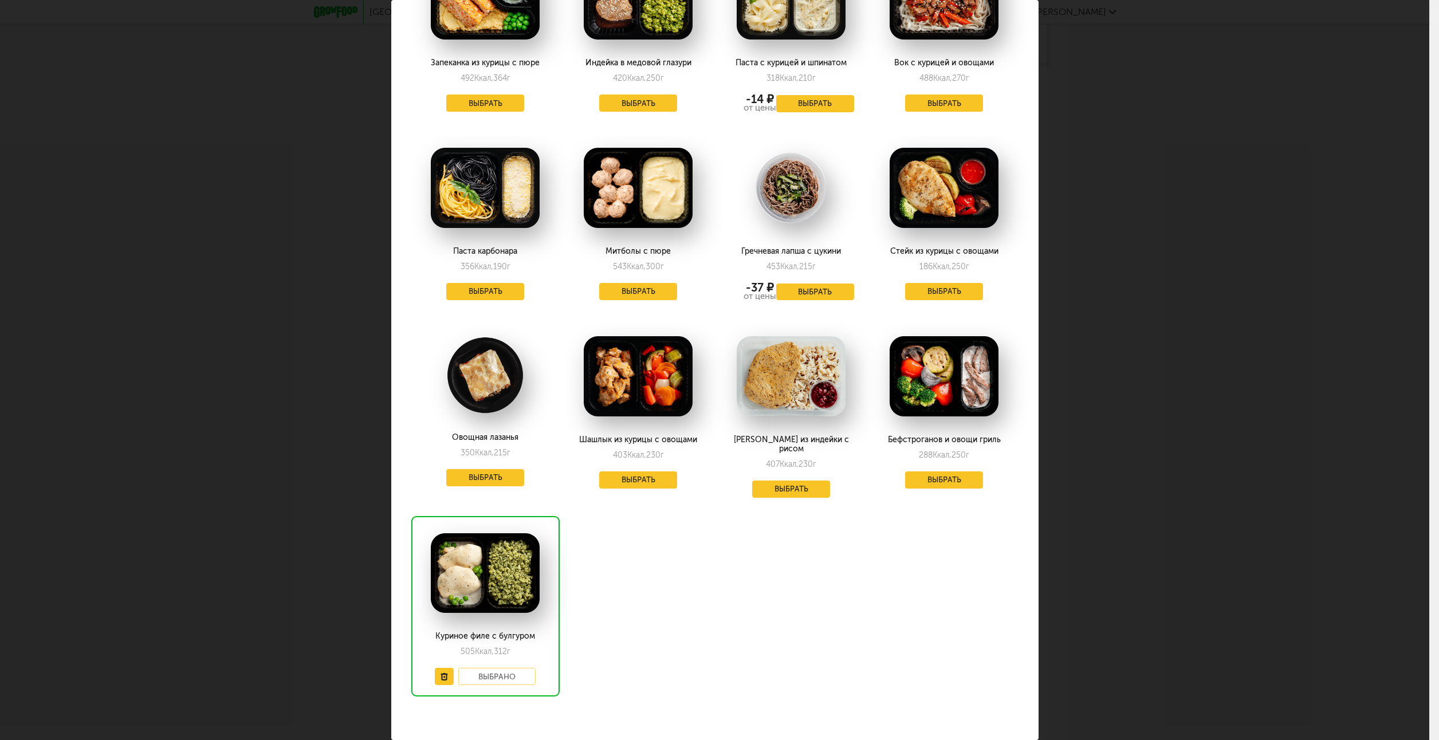
click at [1368, 155] on div "Выберите ужины на [DATE] 22.09 Говяжьи щечки с птитимом 505 Ккал, 372 г Выбрать…" at bounding box center [714, 370] width 1429 height 740
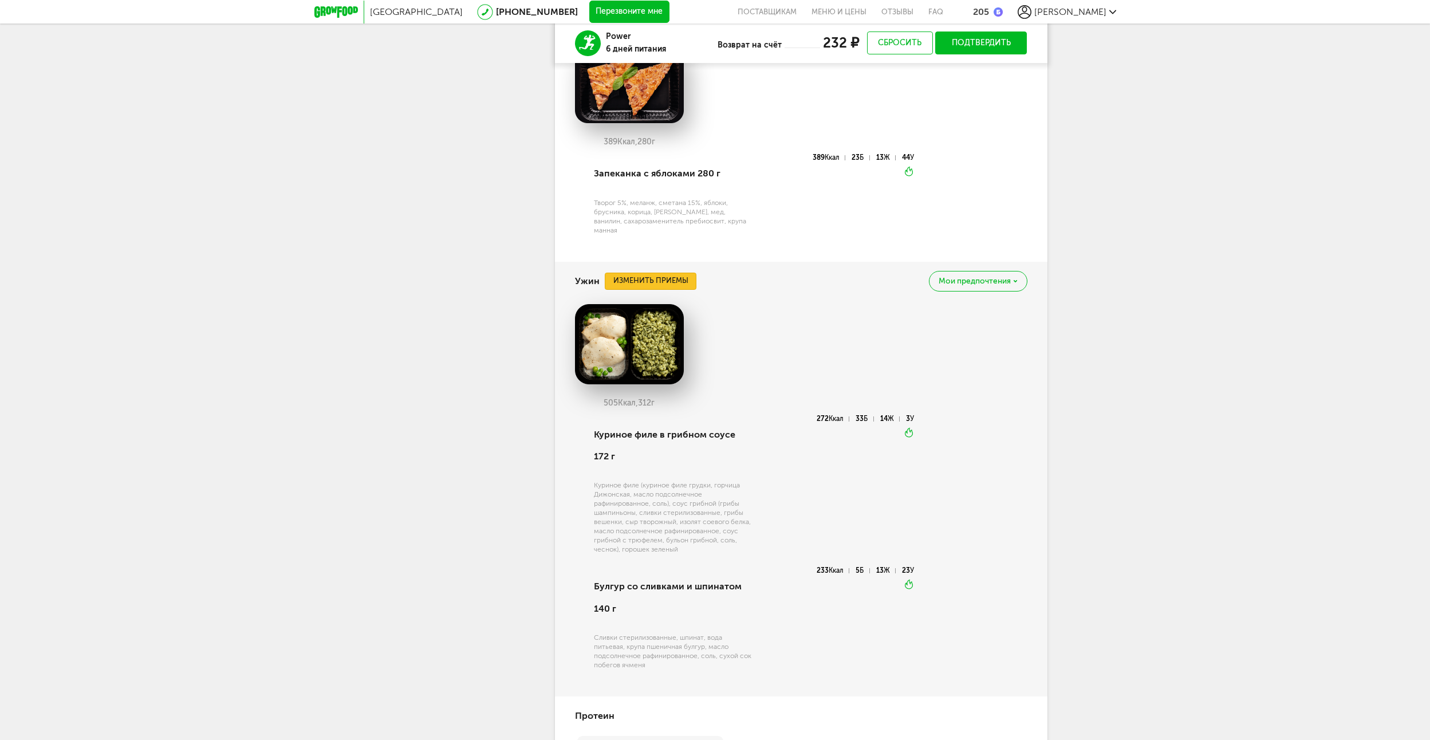
click at [660, 275] on button "Изменить приемы" at bounding box center [651, 281] width 92 height 17
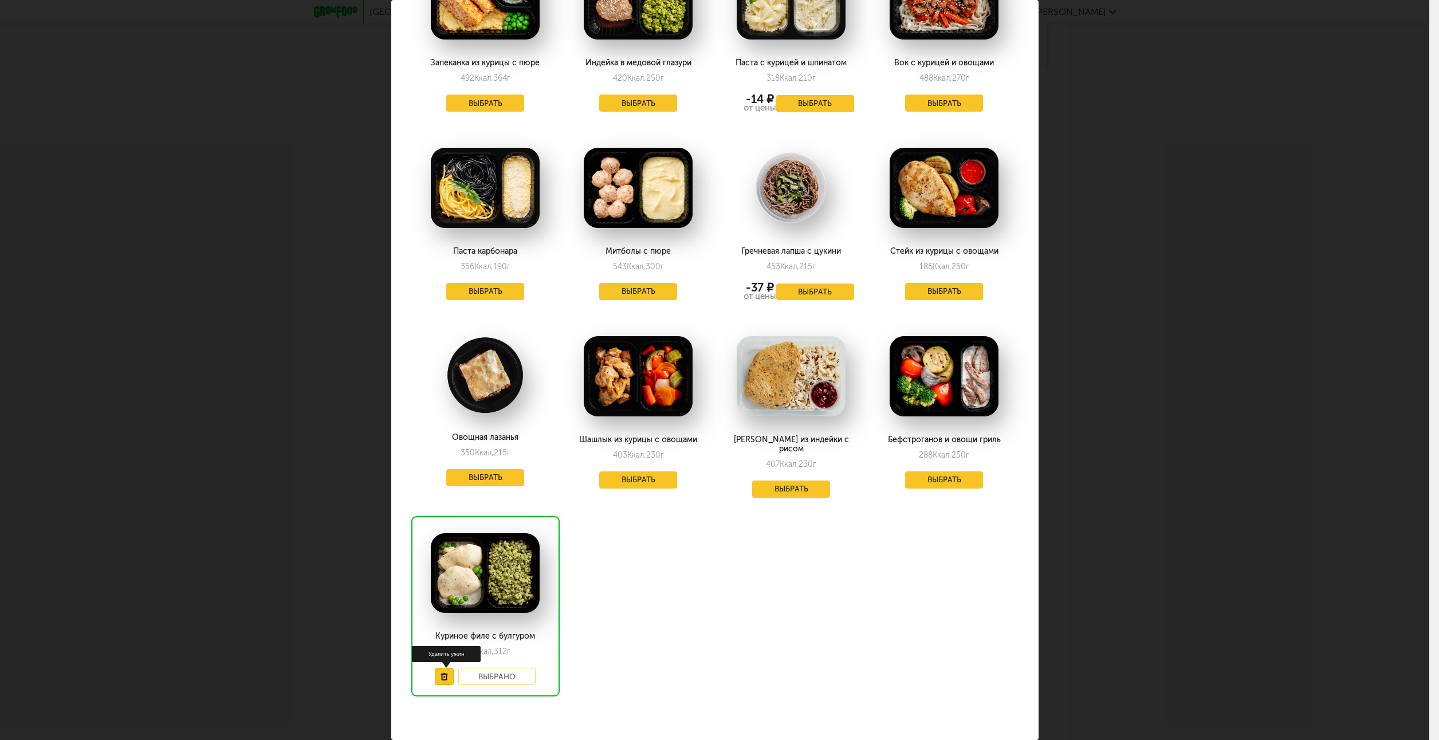
click at [435, 668] on button at bounding box center [444, 676] width 19 height 17
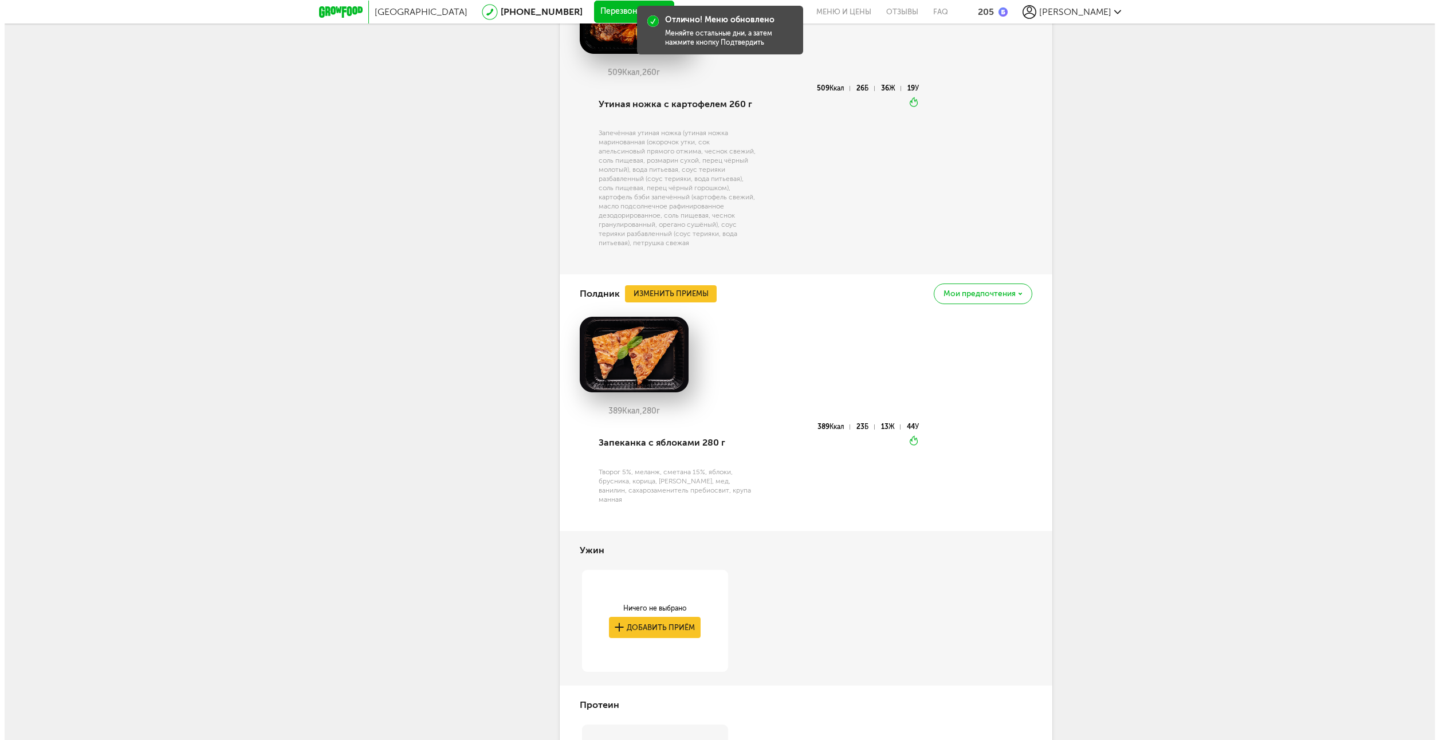
scroll to position [1624, 0]
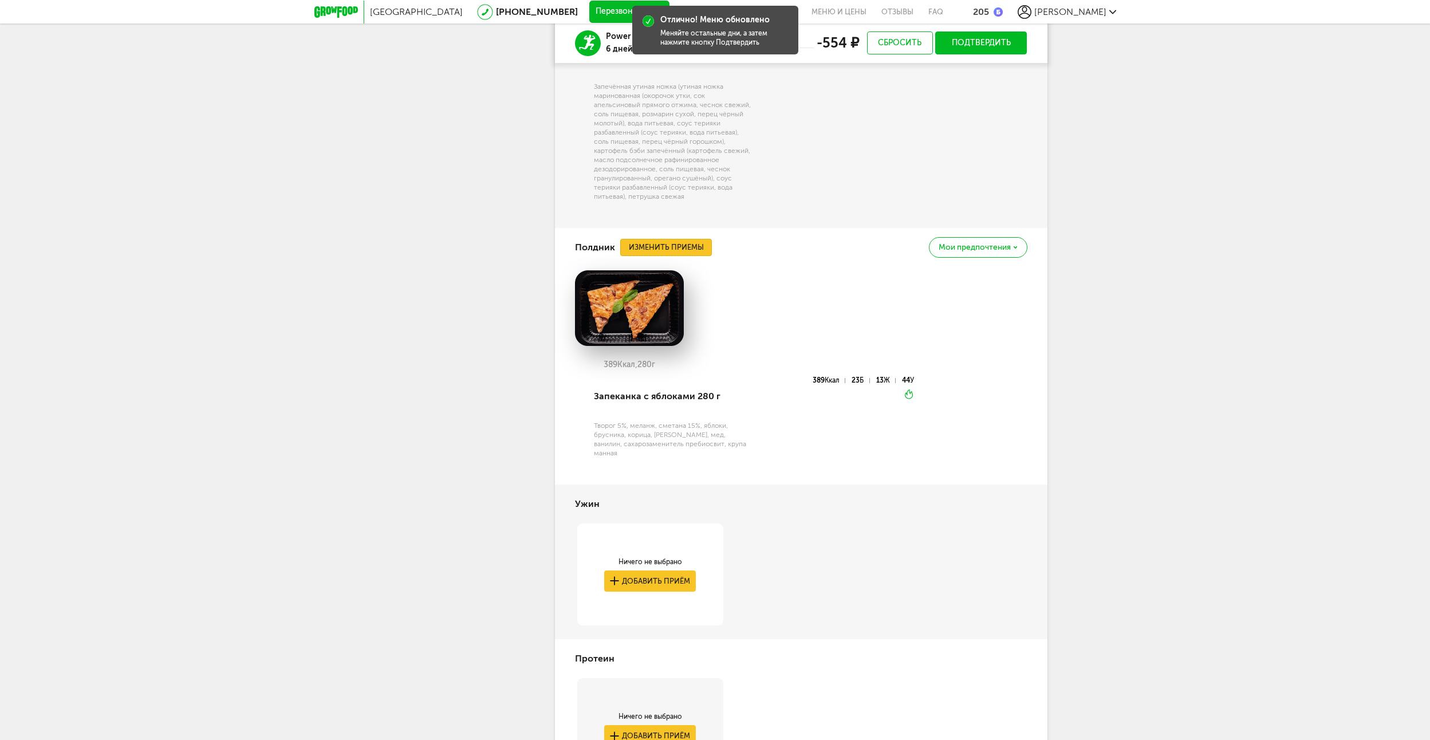
click at [680, 246] on button "Изменить приемы" at bounding box center [666, 247] width 92 height 17
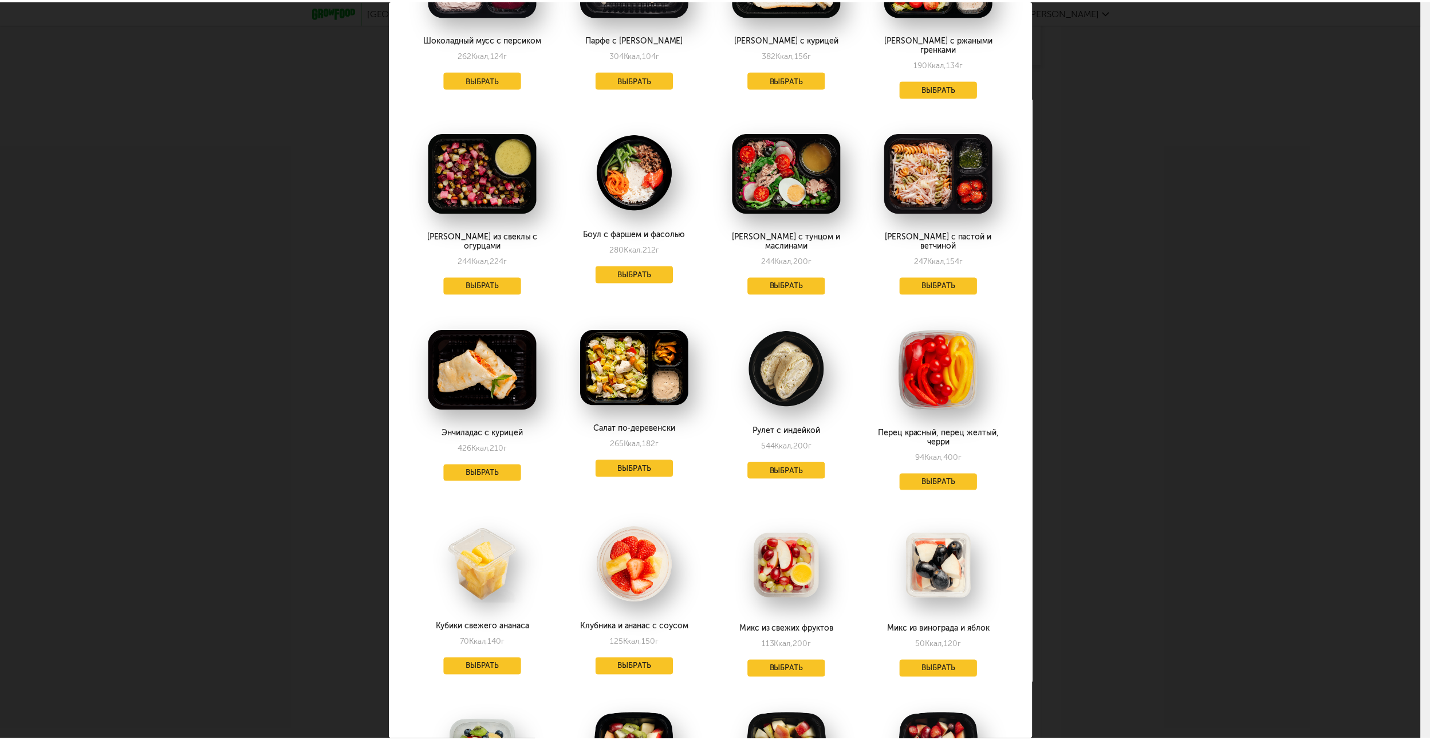
scroll to position [344, 0]
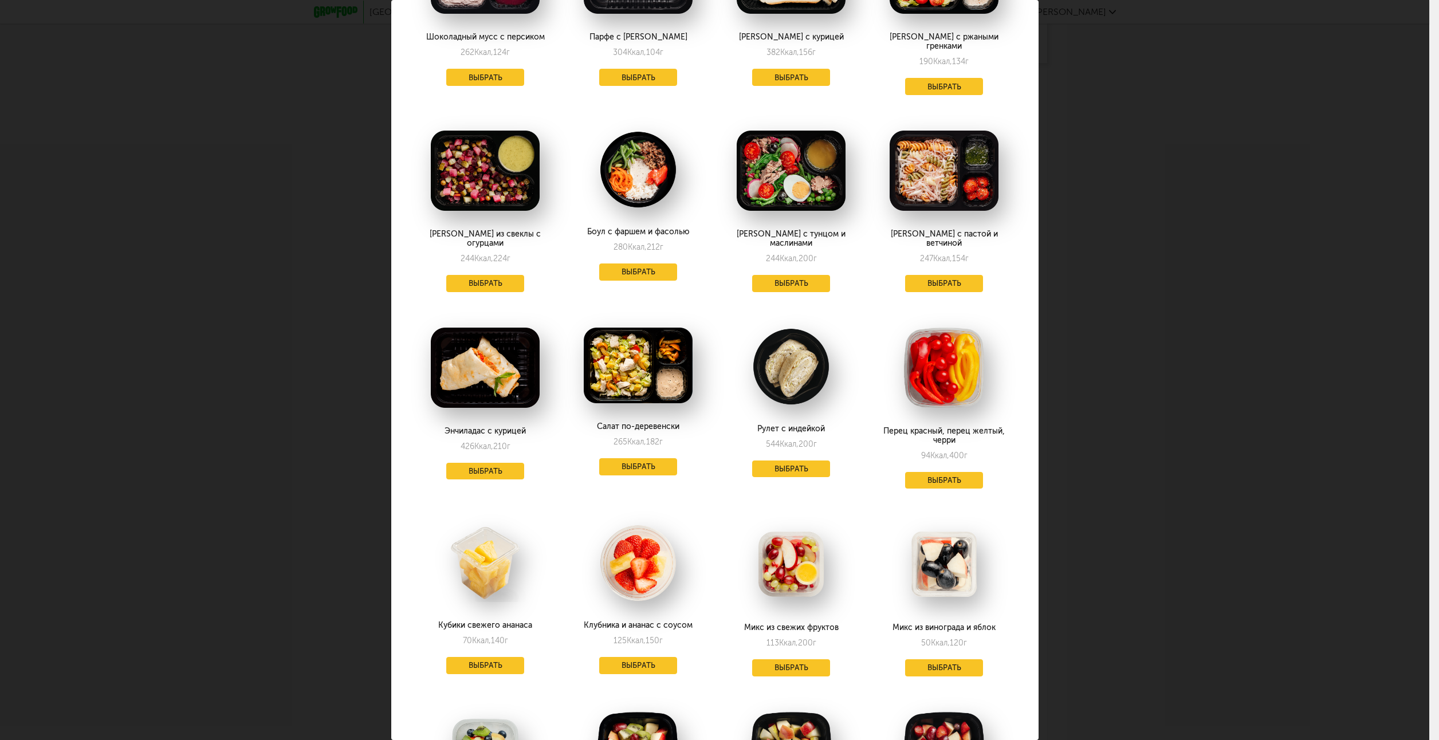
click at [782, 337] on img at bounding box center [790, 367] width 109 height 78
click at [785, 460] on button "Выбрать" at bounding box center [791, 468] width 78 height 17
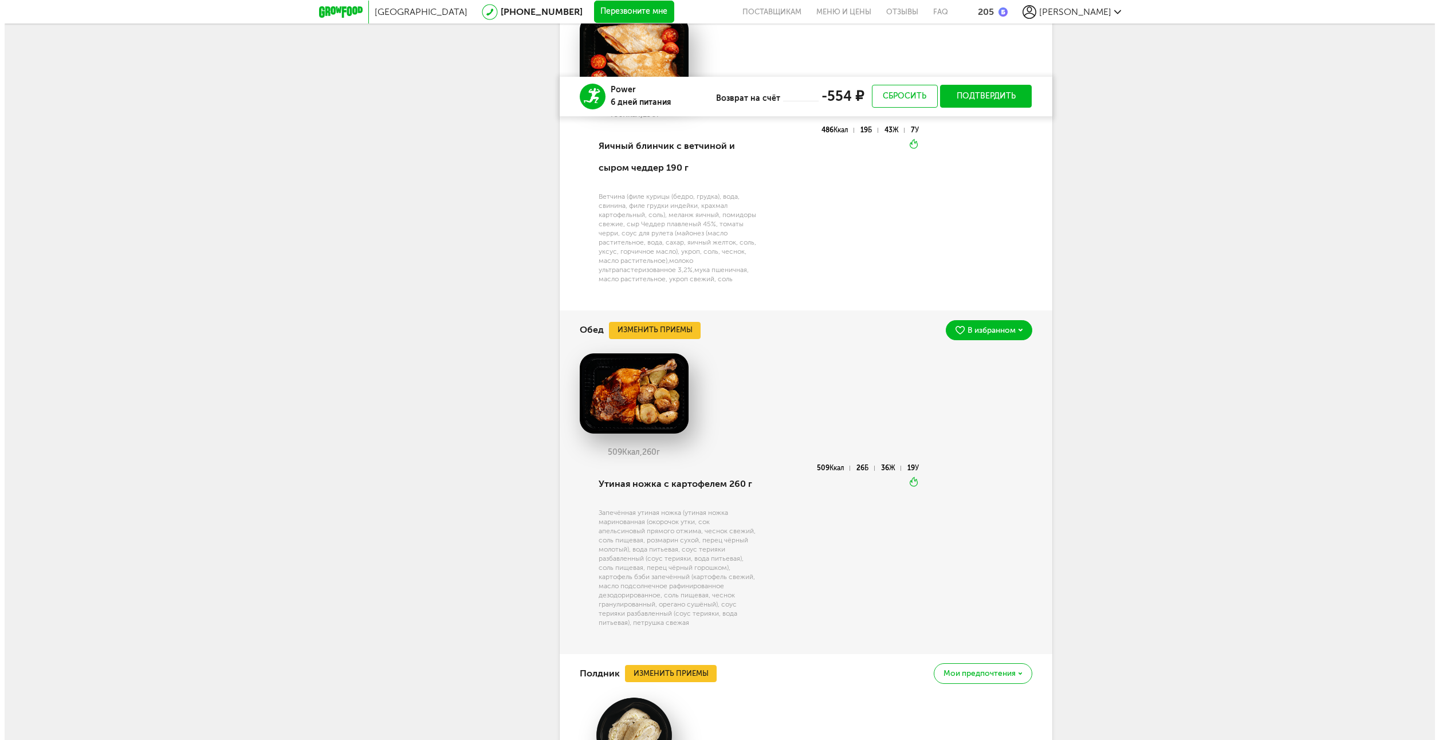
scroll to position [1060, 0]
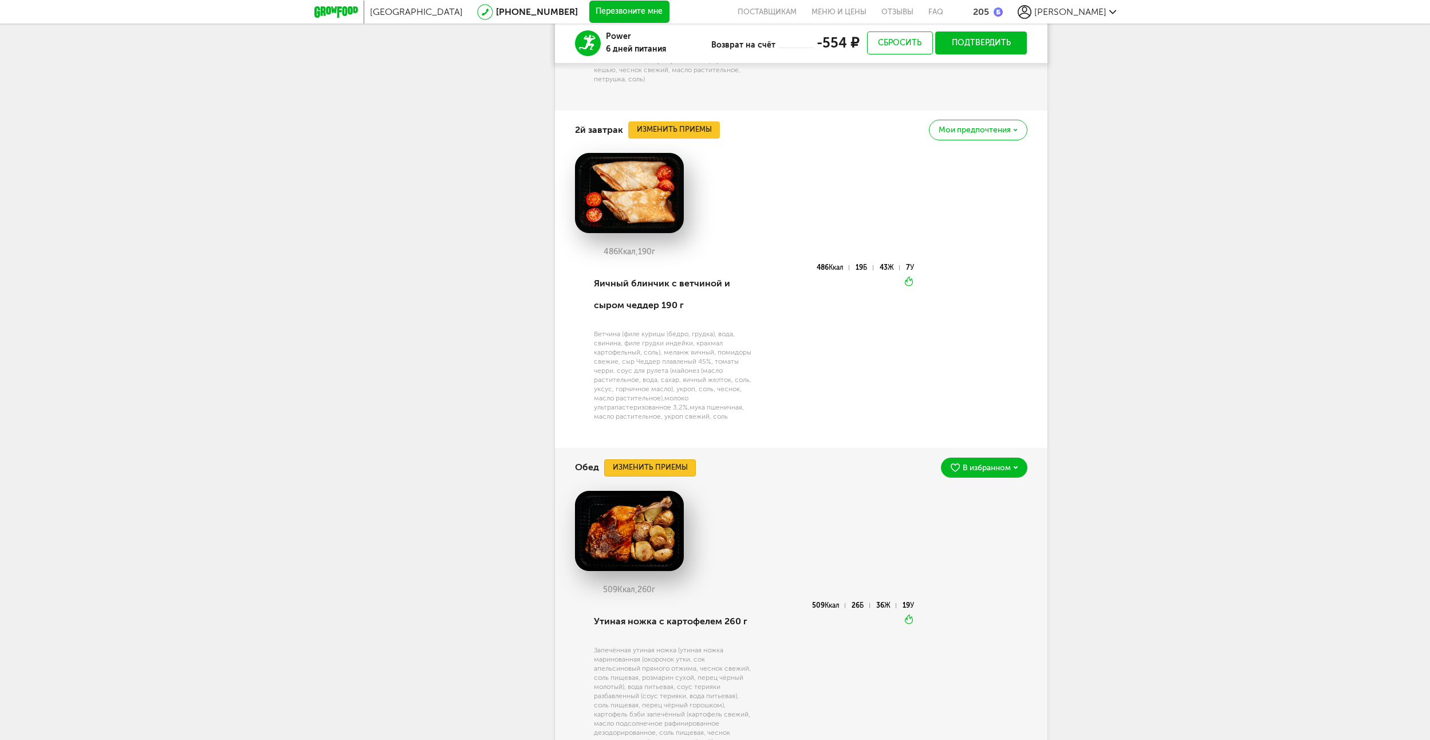
click at [668, 463] on button "Изменить приемы" at bounding box center [650, 467] width 92 height 17
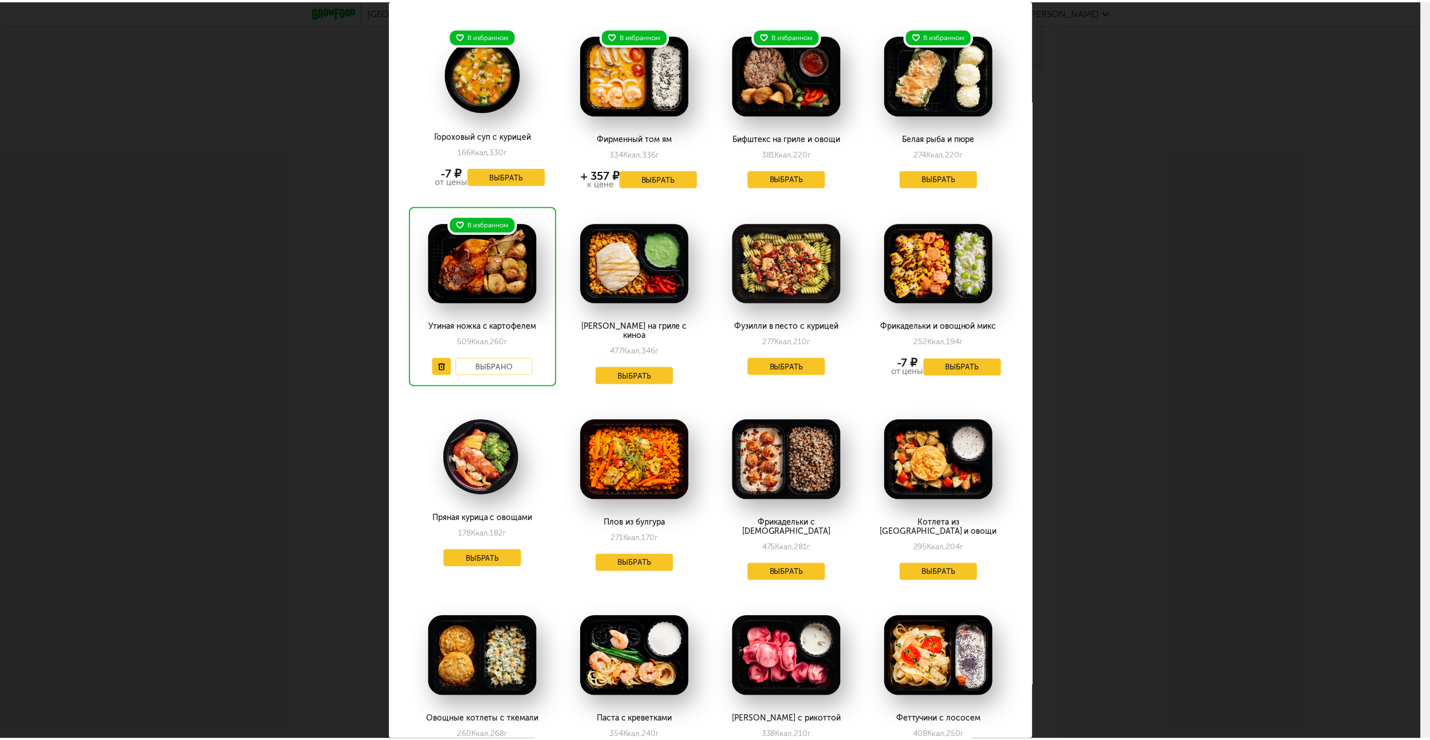
scroll to position [0, 0]
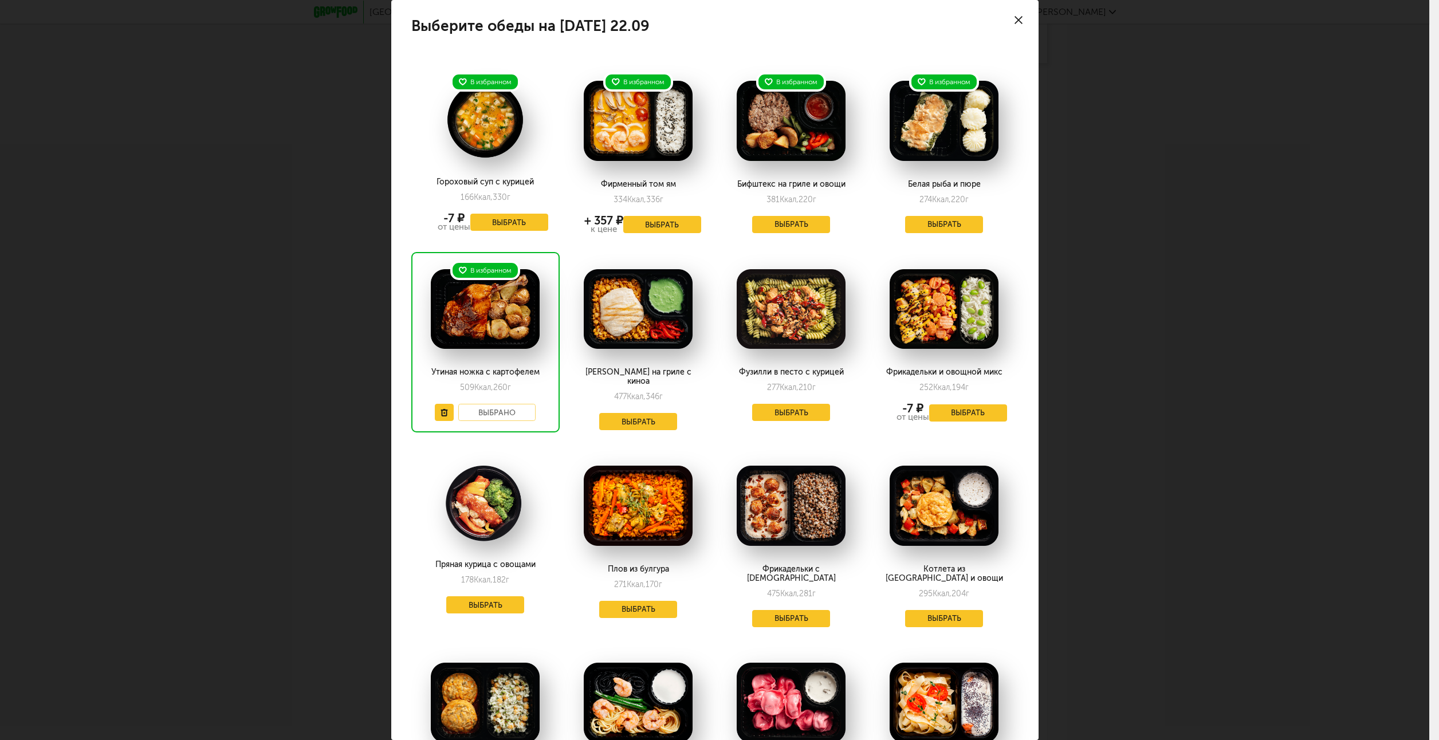
click at [1014, 19] on icon at bounding box center [1018, 20] width 8 height 8
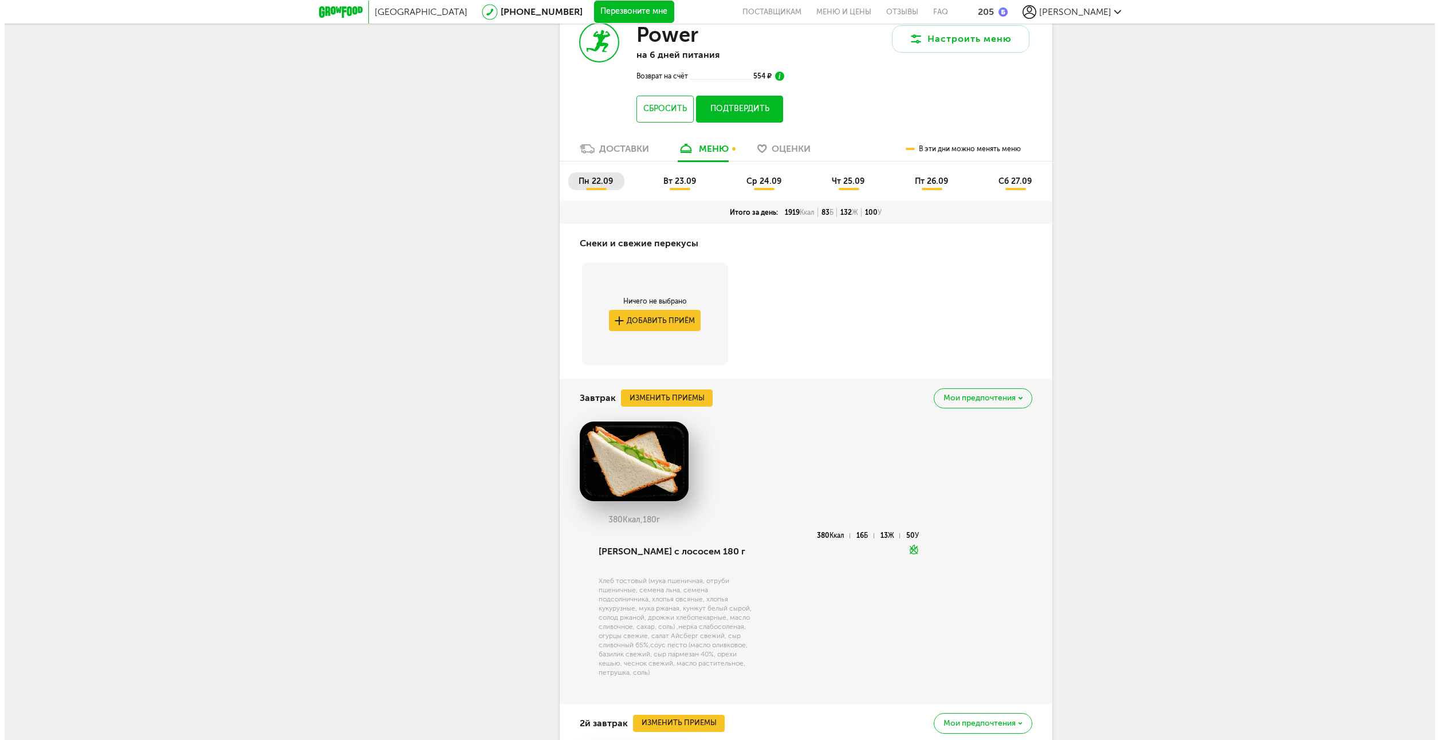
scroll to position [430, 0]
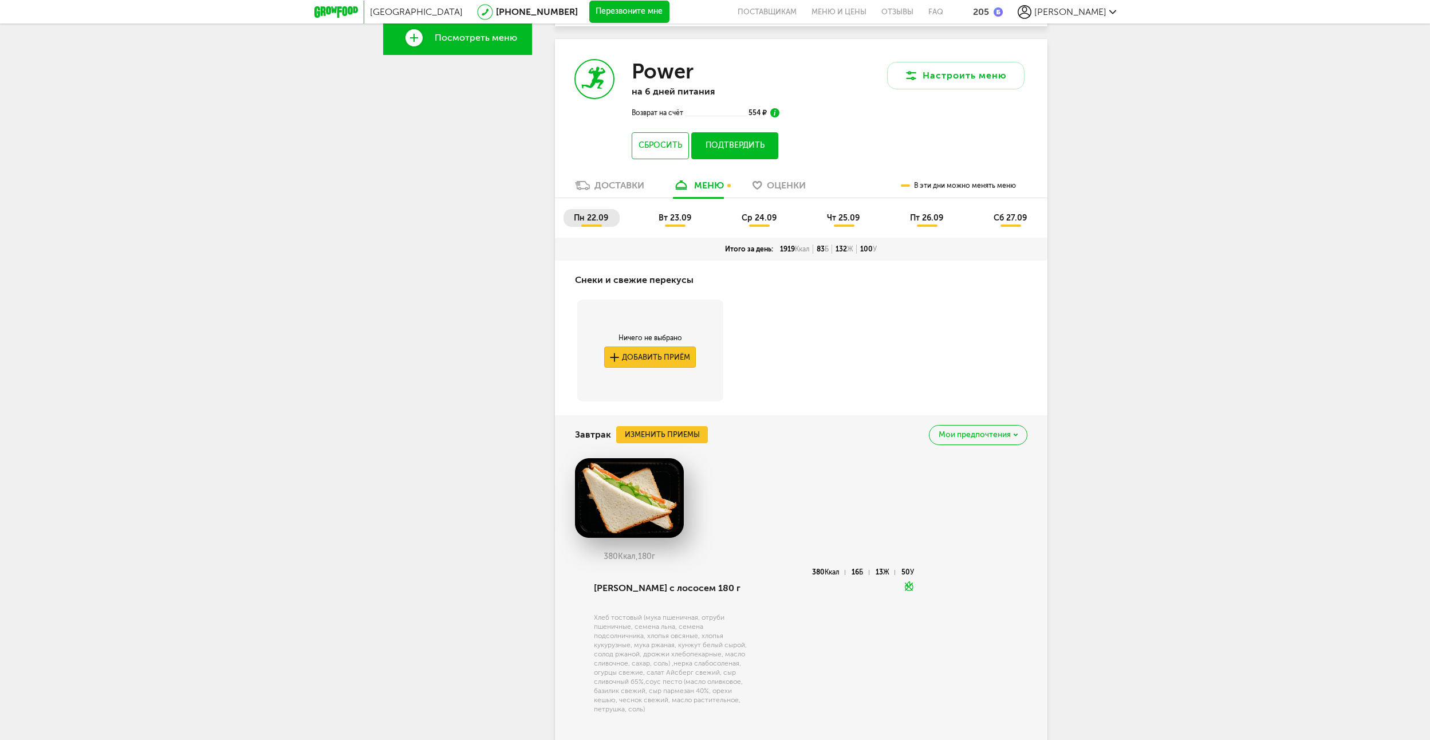
click at [667, 357] on button "Добавить приём" at bounding box center [650, 356] width 92 height 21
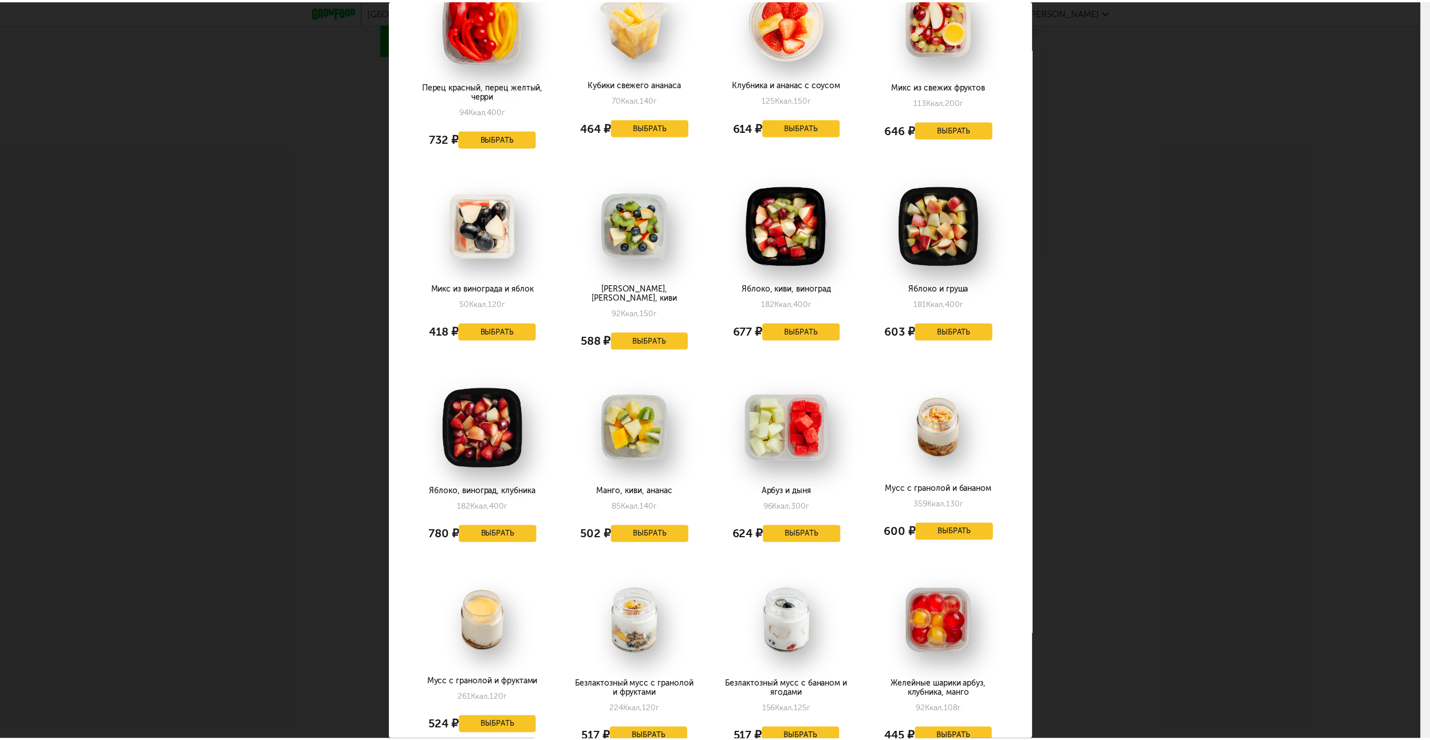
scroll to position [0, 0]
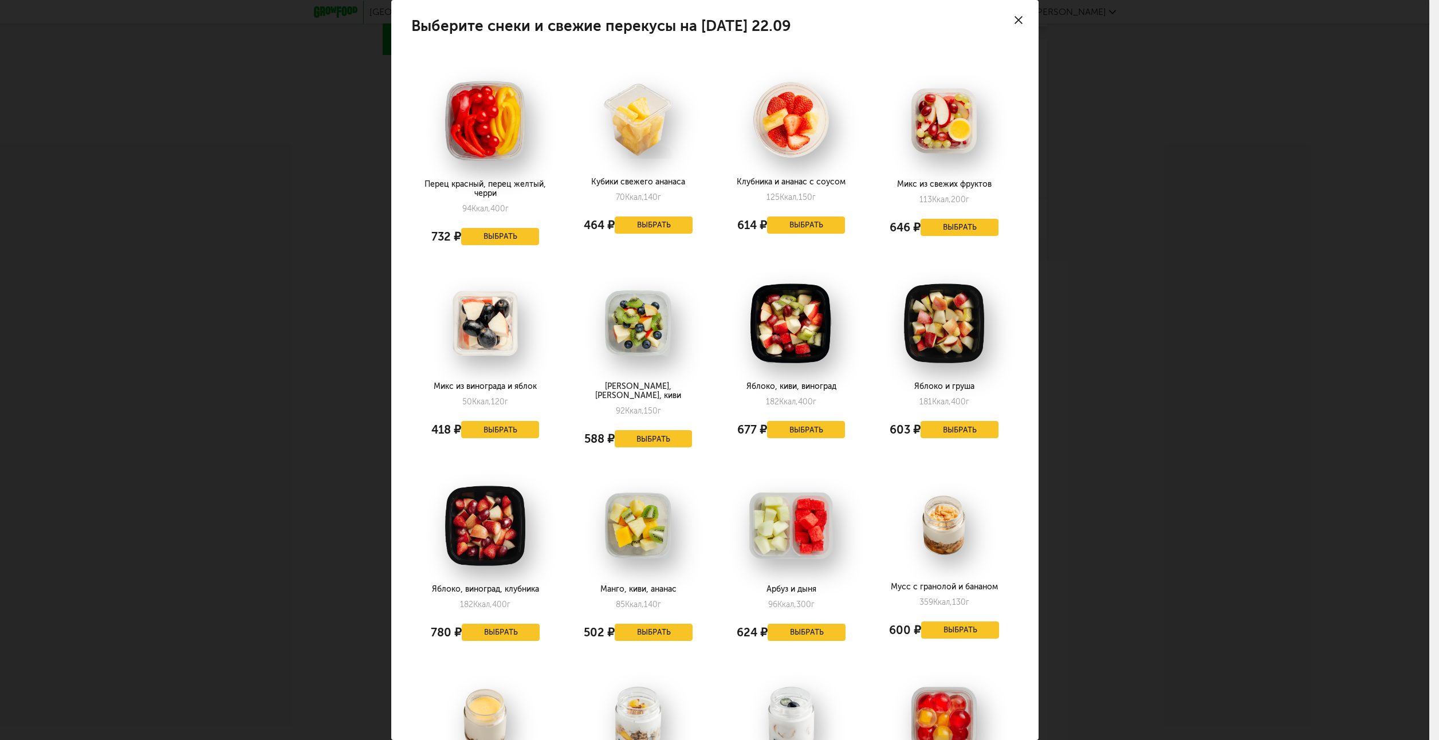
click at [1014, 20] on icon at bounding box center [1018, 20] width 8 height 8
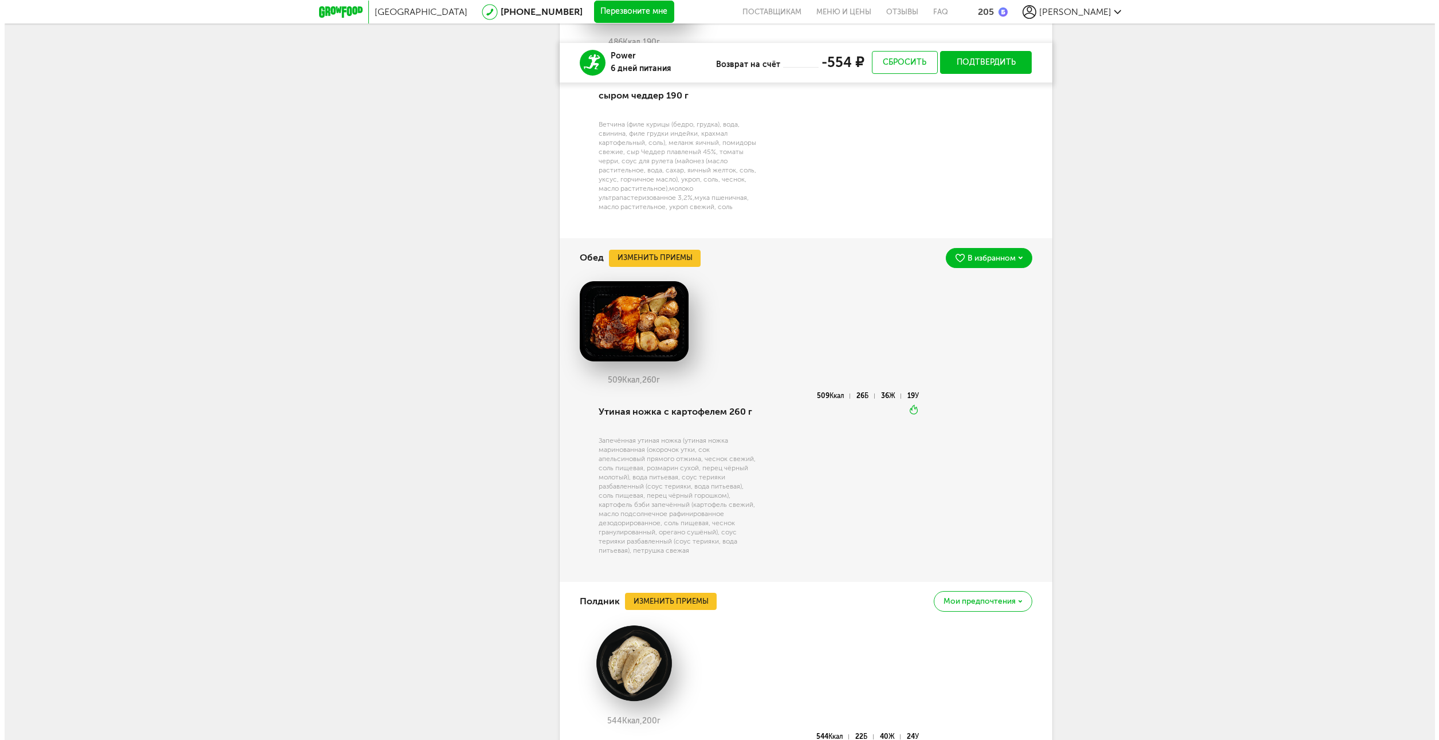
scroll to position [1289, 0]
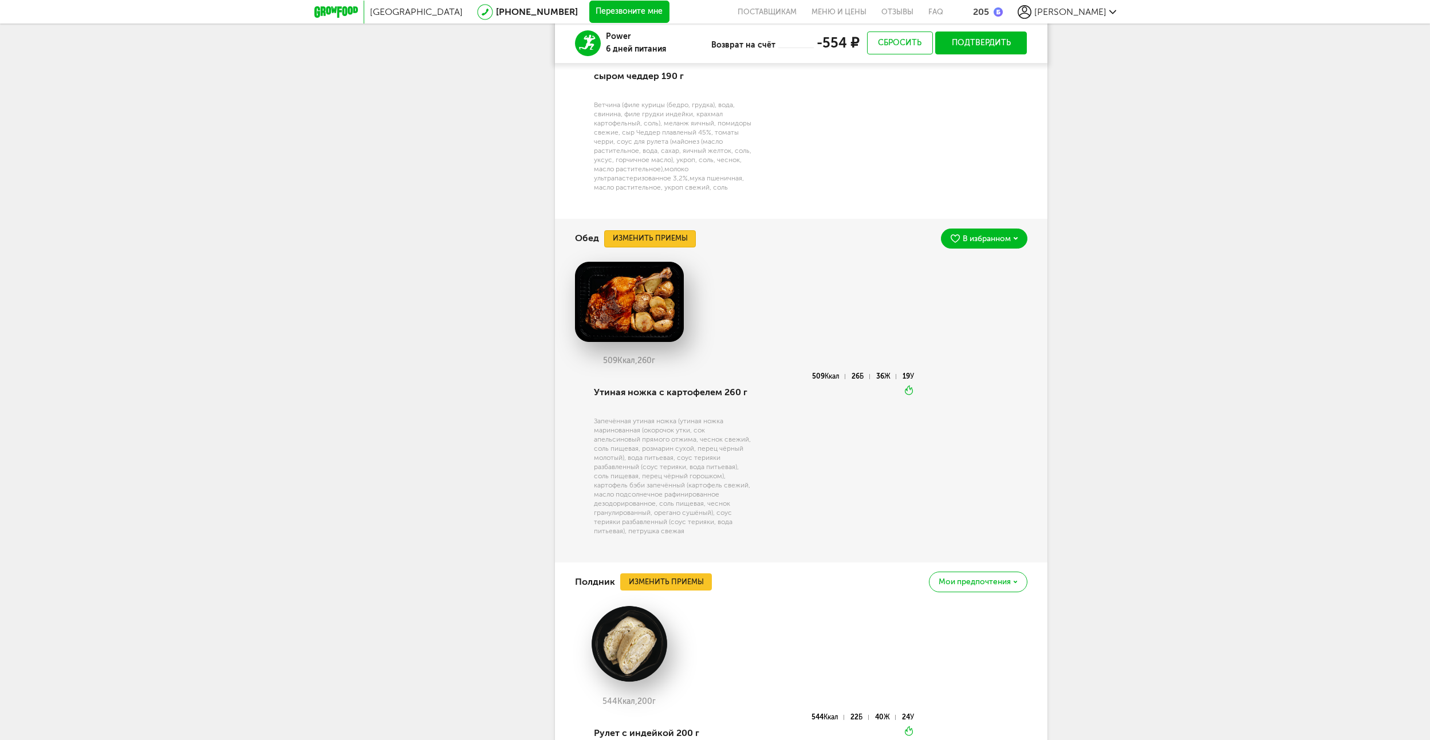
click at [662, 240] on button "Изменить приемы" at bounding box center [650, 238] width 92 height 17
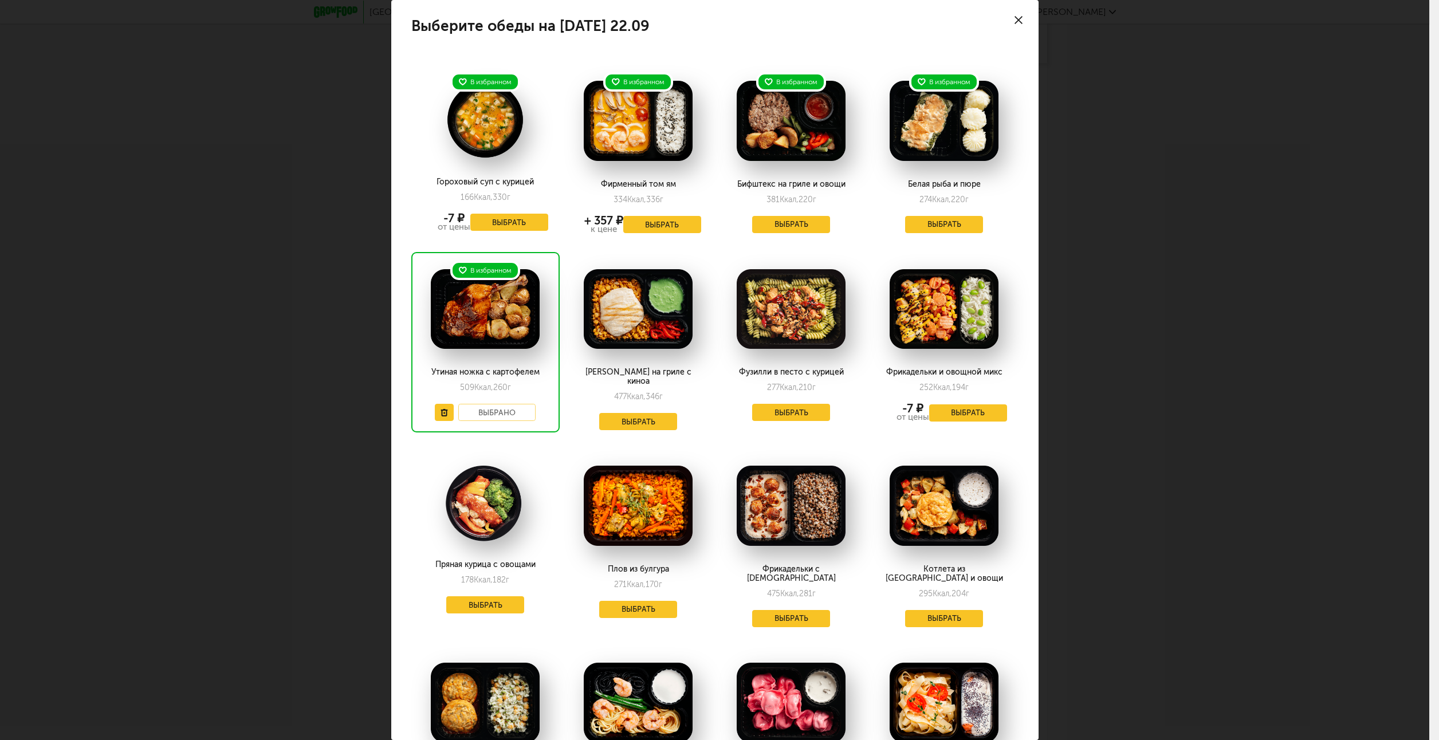
click at [499, 302] on img at bounding box center [485, 309] width 109 height 80
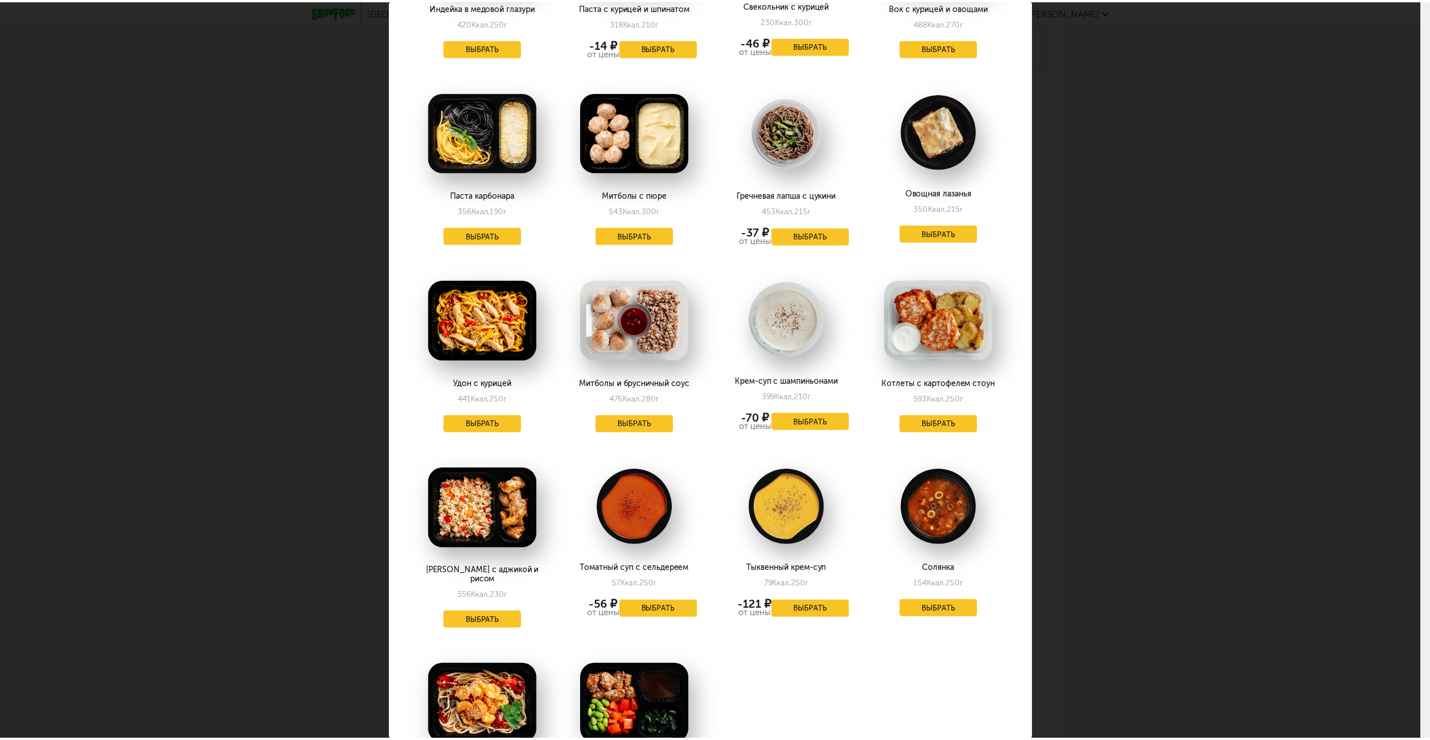
scroll to position [1456, 0]
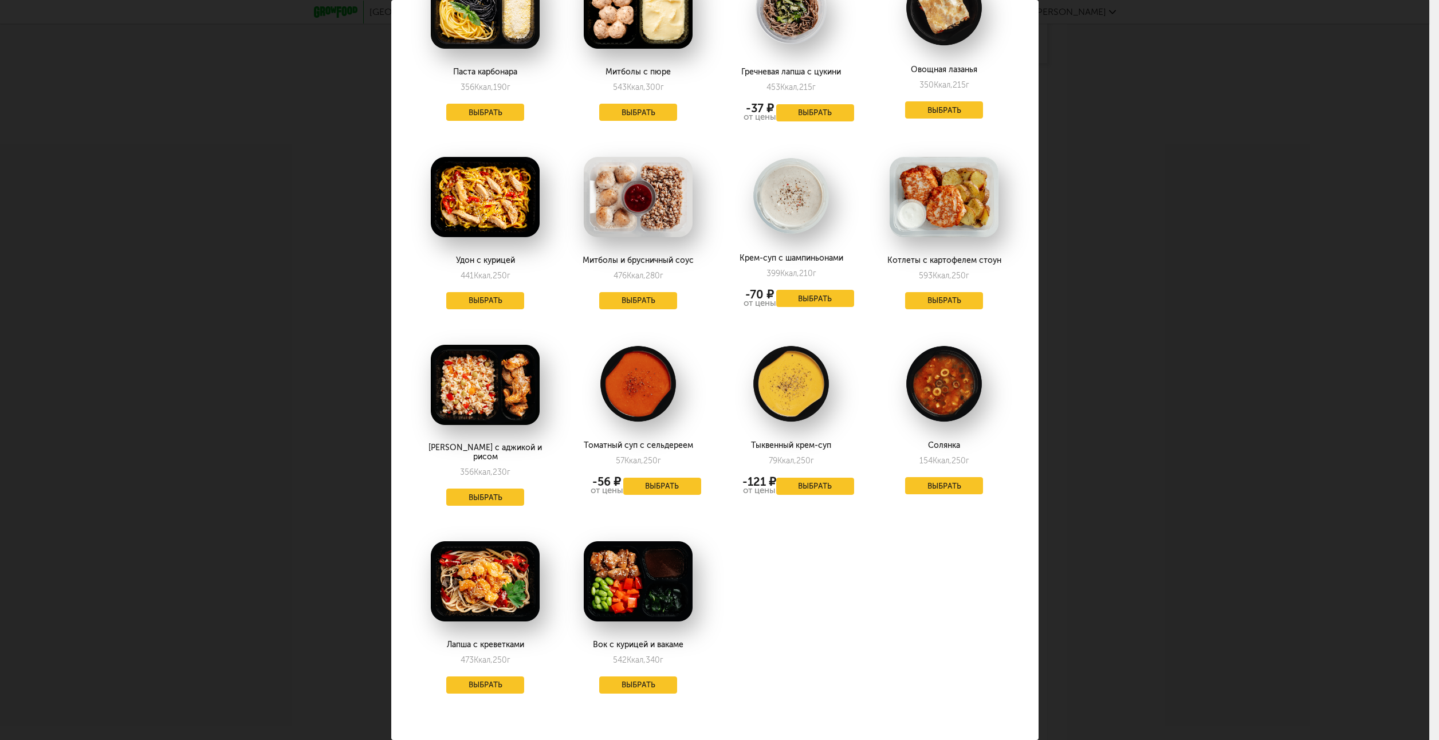
click at [1236, 381] on div "Выберите обеды на [DATE] 22.09 В избранном Гороховый суп с курицей 166 Ккал, 33…" at bounding box center [714, 370] width 1429 height 740
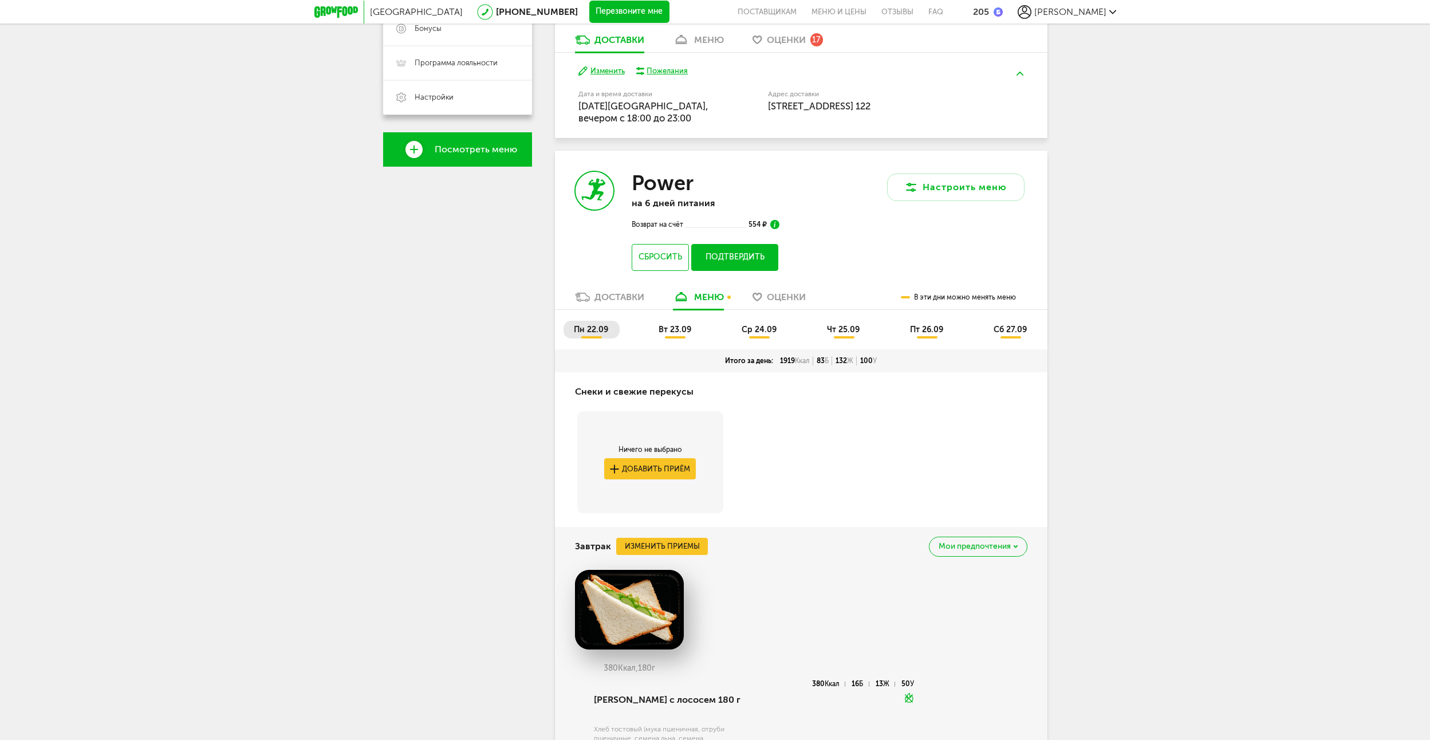
scroll to position [316, 0]
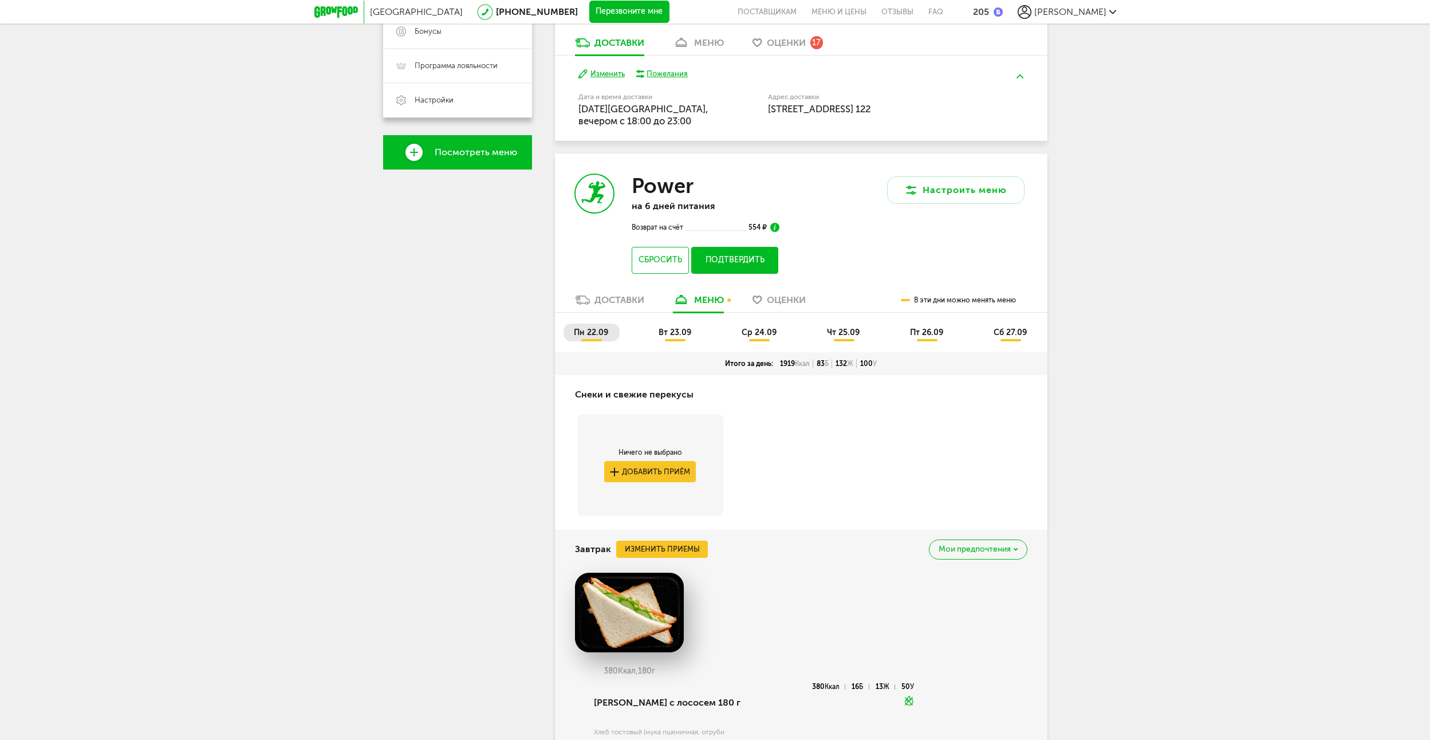
click at [744, 257] on button "Подтвердить" at bounding box center [734, 260] width 86 height 27
